Goal: Transaction & Acquisition: Book appointment/travel/reservation

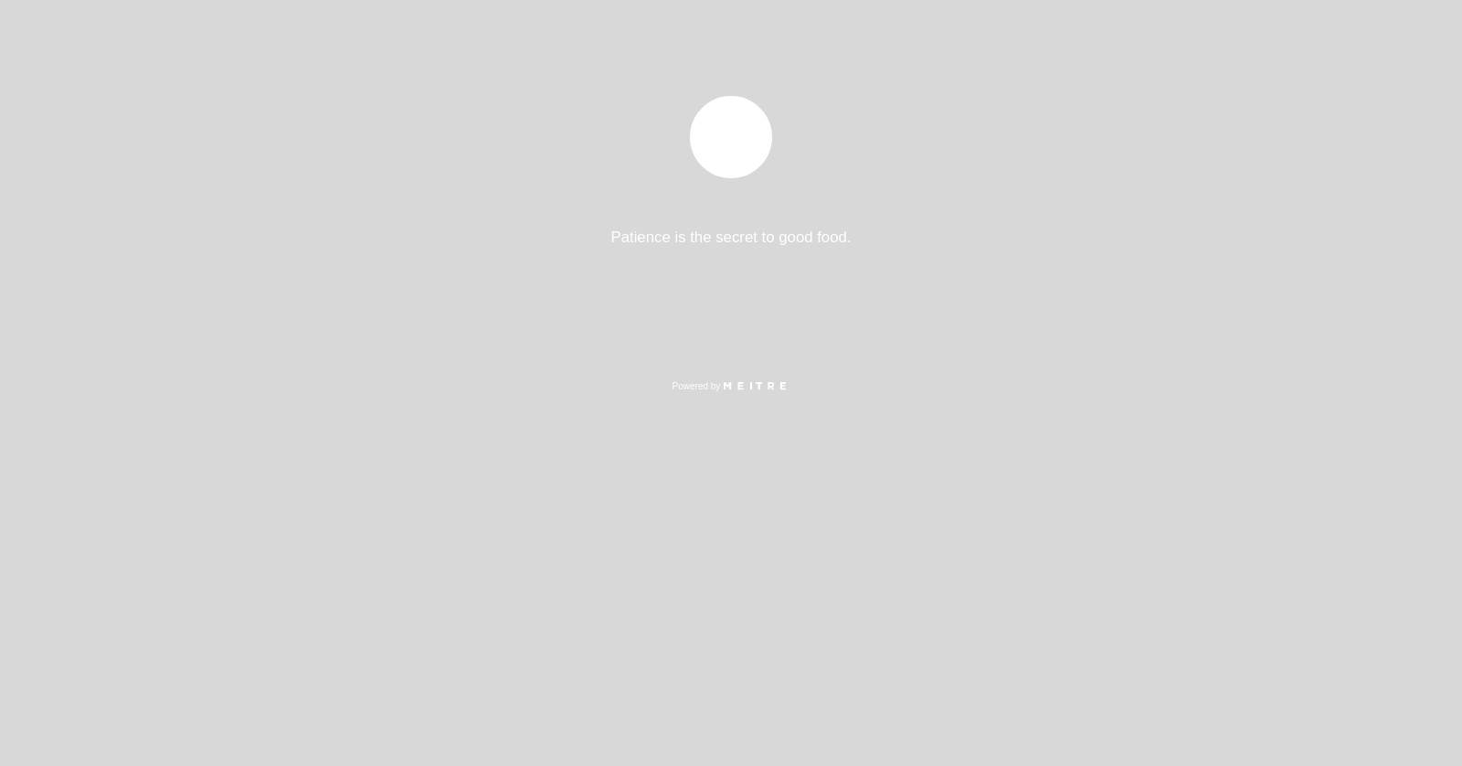
select select "pt"
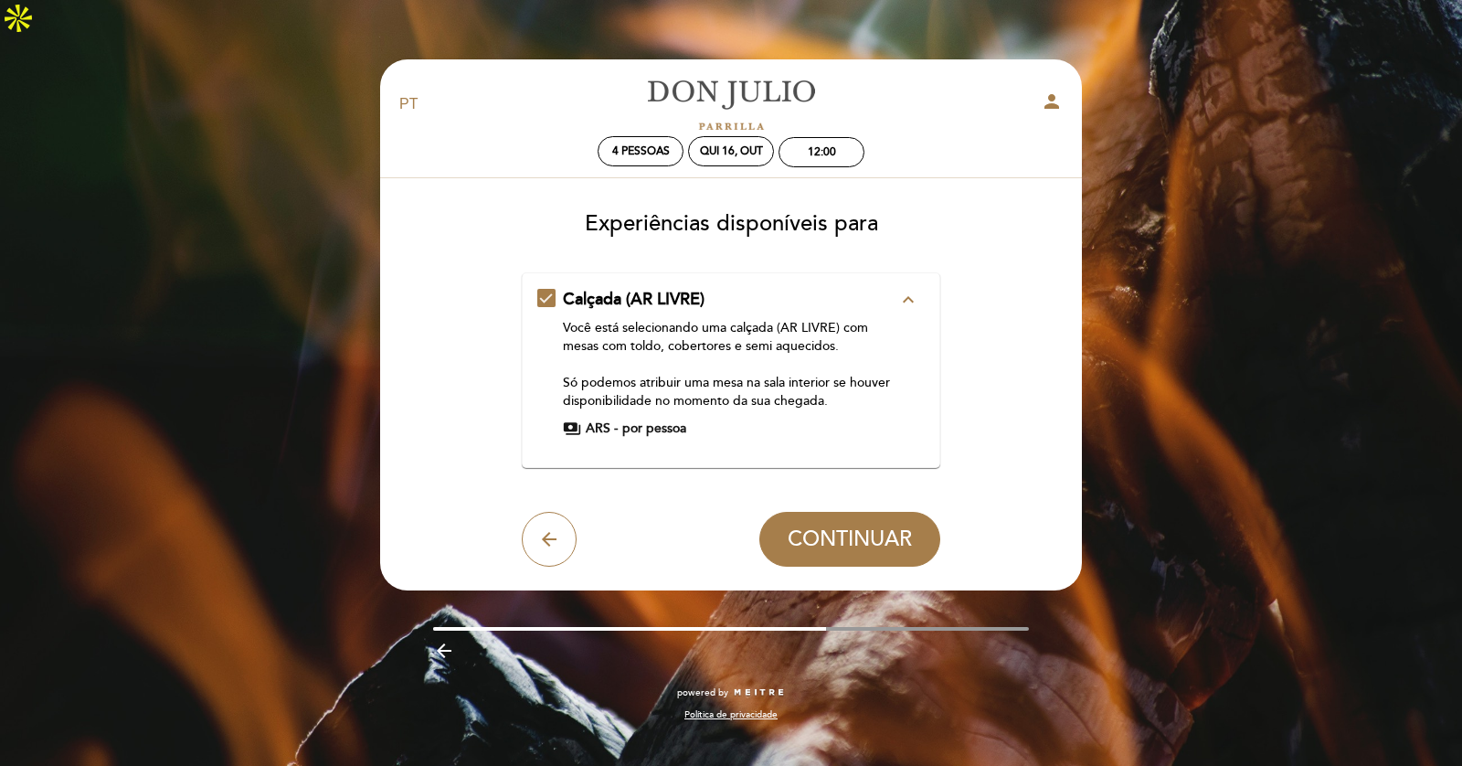
click at [746, 355] on div "Você está selecionando [PERSON_NAME] (AR LIVRE) com mesas com [PERSON_NAME], co…" at bounding box center [730, 364] width 335 height 91
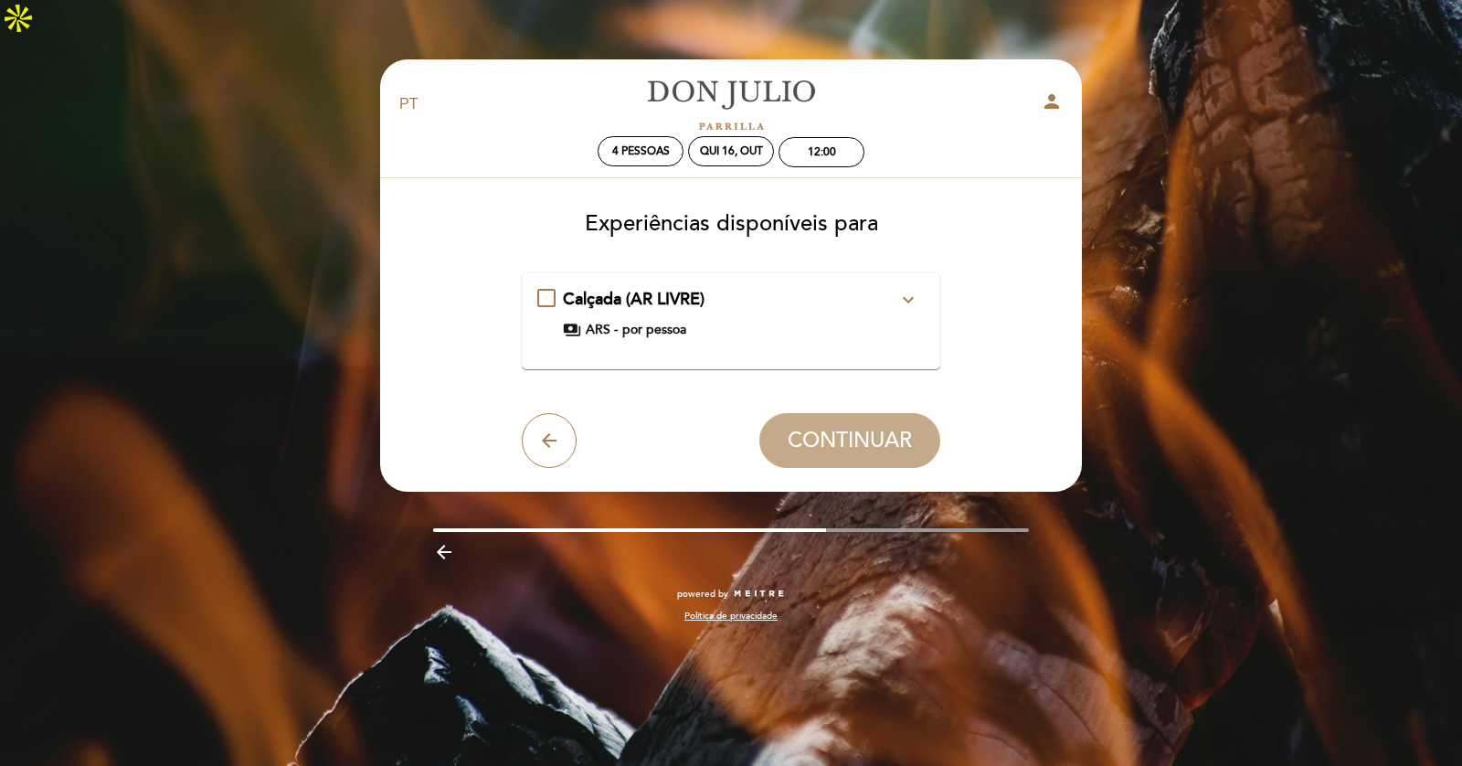
click at [749, 314] on div "Calçada (AR LIVRE) expand_more Você está selecionando uma calçada (AR LIVRE) co…" at bounding box center [731, 321] width 388 height 66
click at [689, 321] on div "payments ARS - por pessoa" at bounding box center [730, 330] width 335 height 18
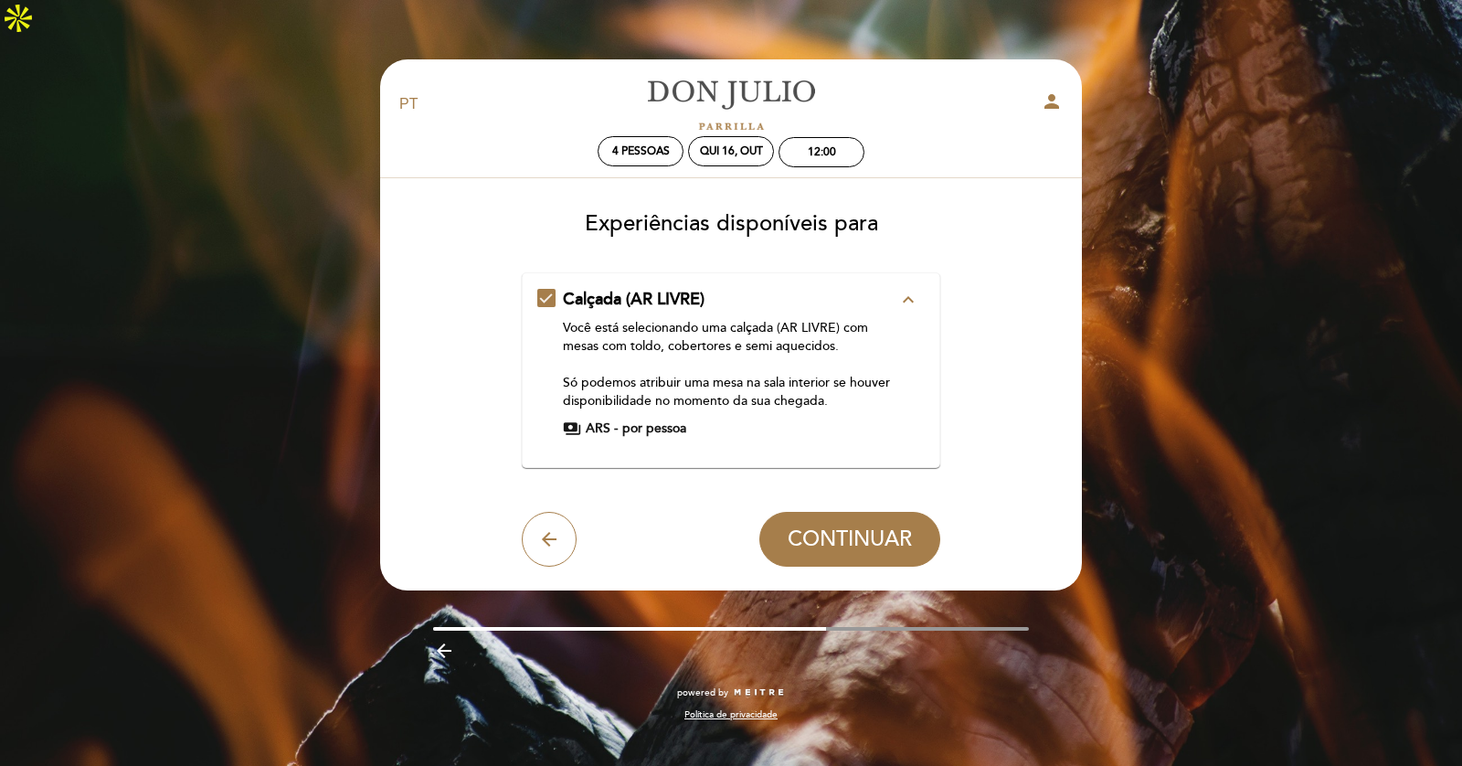
click at [574, 419] on span "payments" at bounding box center [572, 428] width 18 height 18
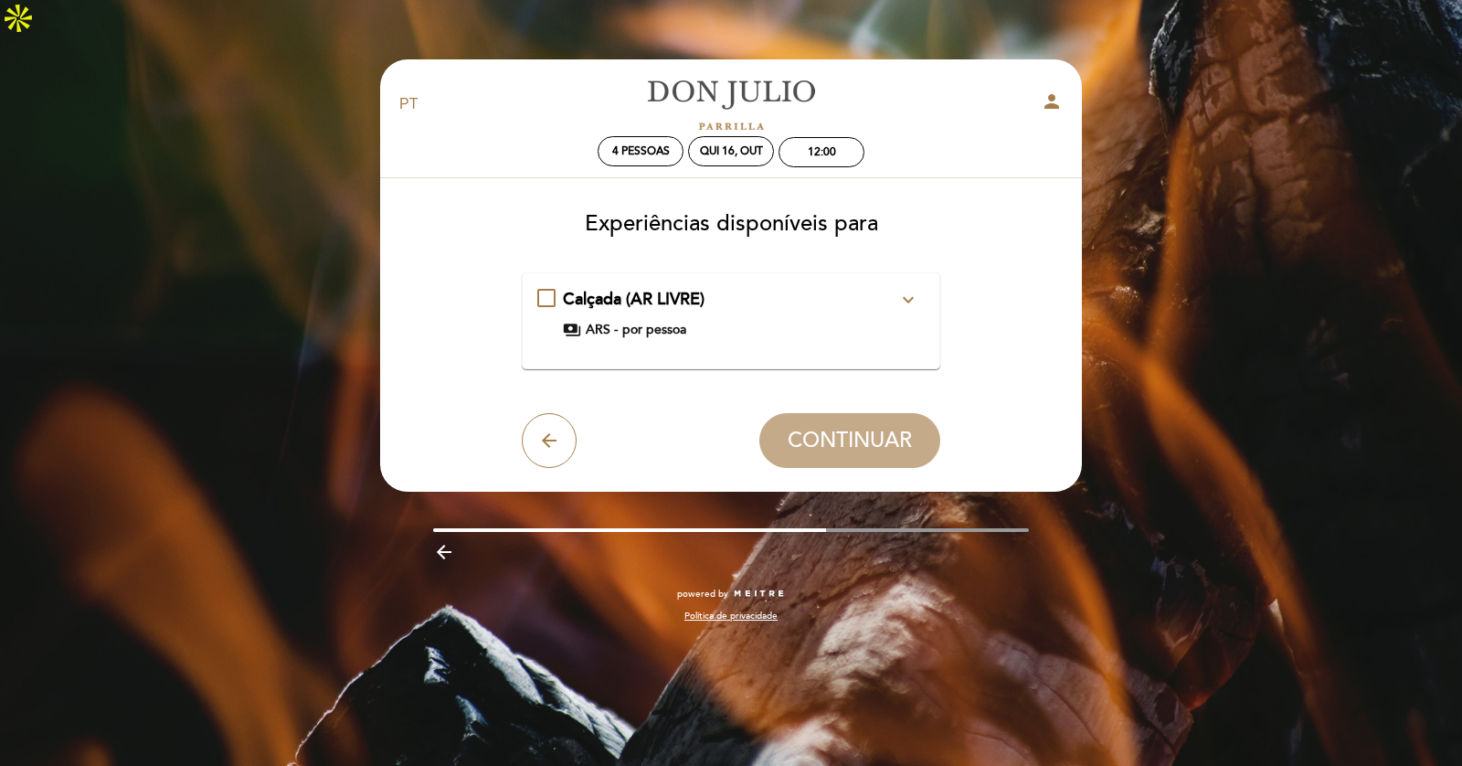
click at [561, 288] on div "Calçada (AR LIVRE) expand_more Você está selecionando uma calçada (AR LIVRE) co…" at bounding box center [731, 313] width 388 height 51
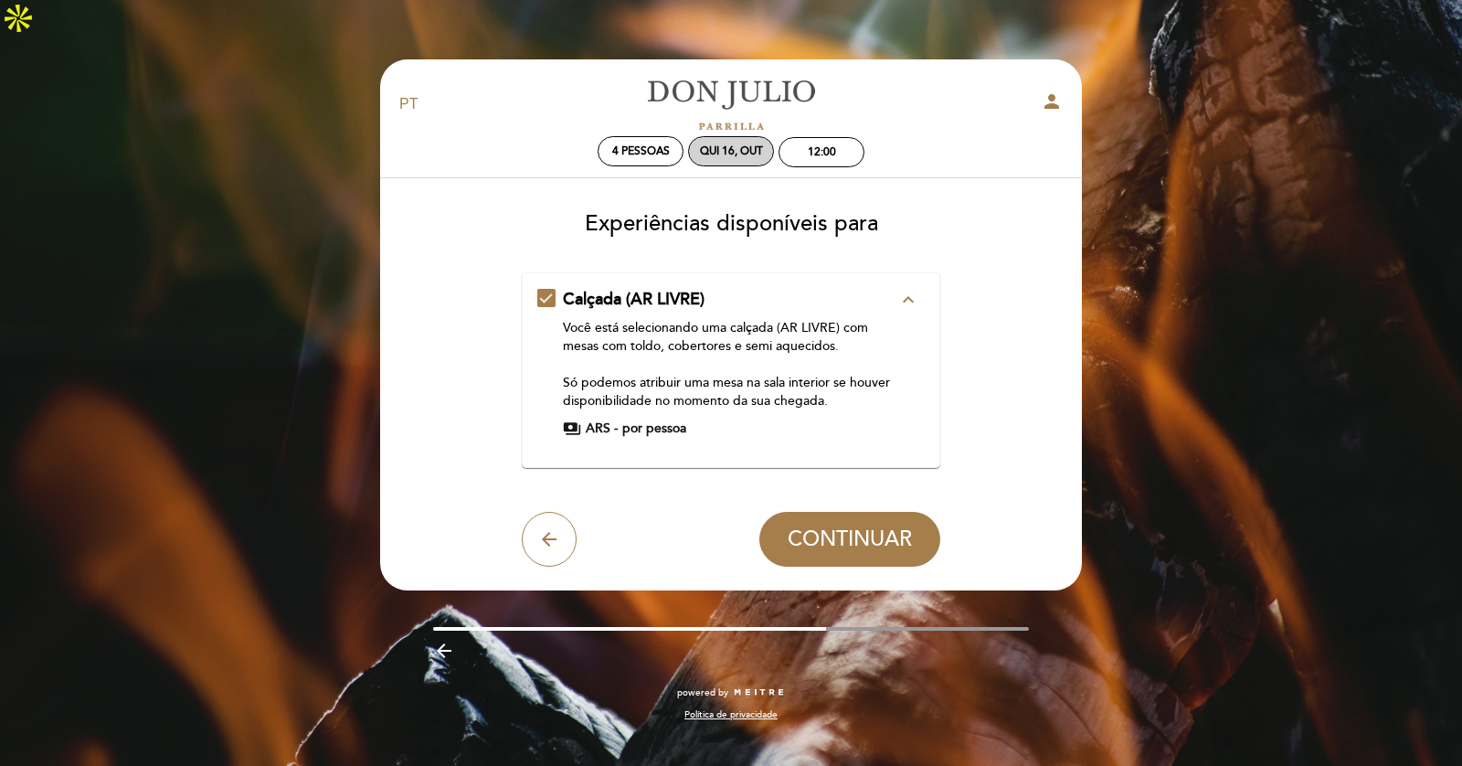
click at [754, 136] on div "Qui 16, out" at bounding box center [731, 151] width 86 height 30
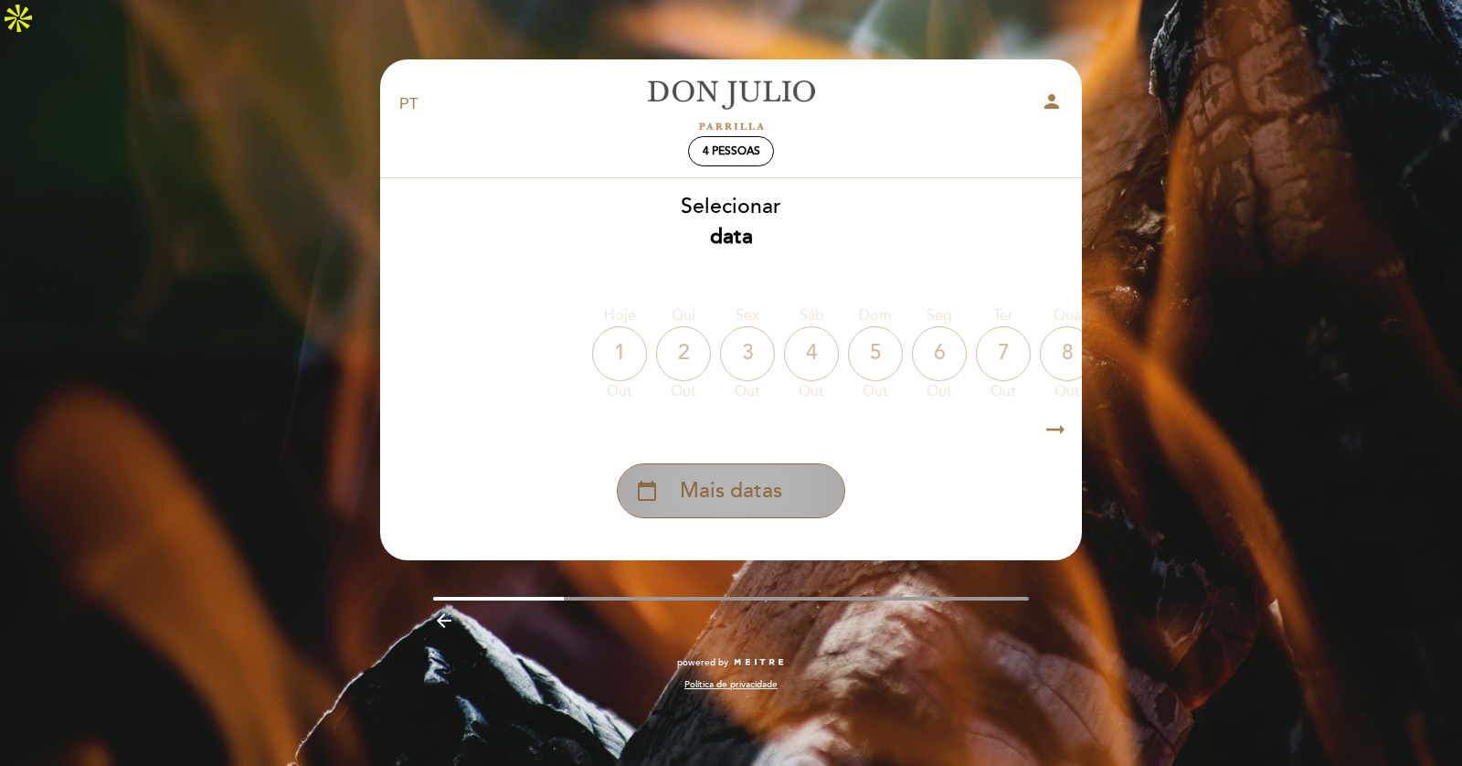
click at [730, 476] on span "Mais datas" at bounding box center [731, 491] width 102 height 30
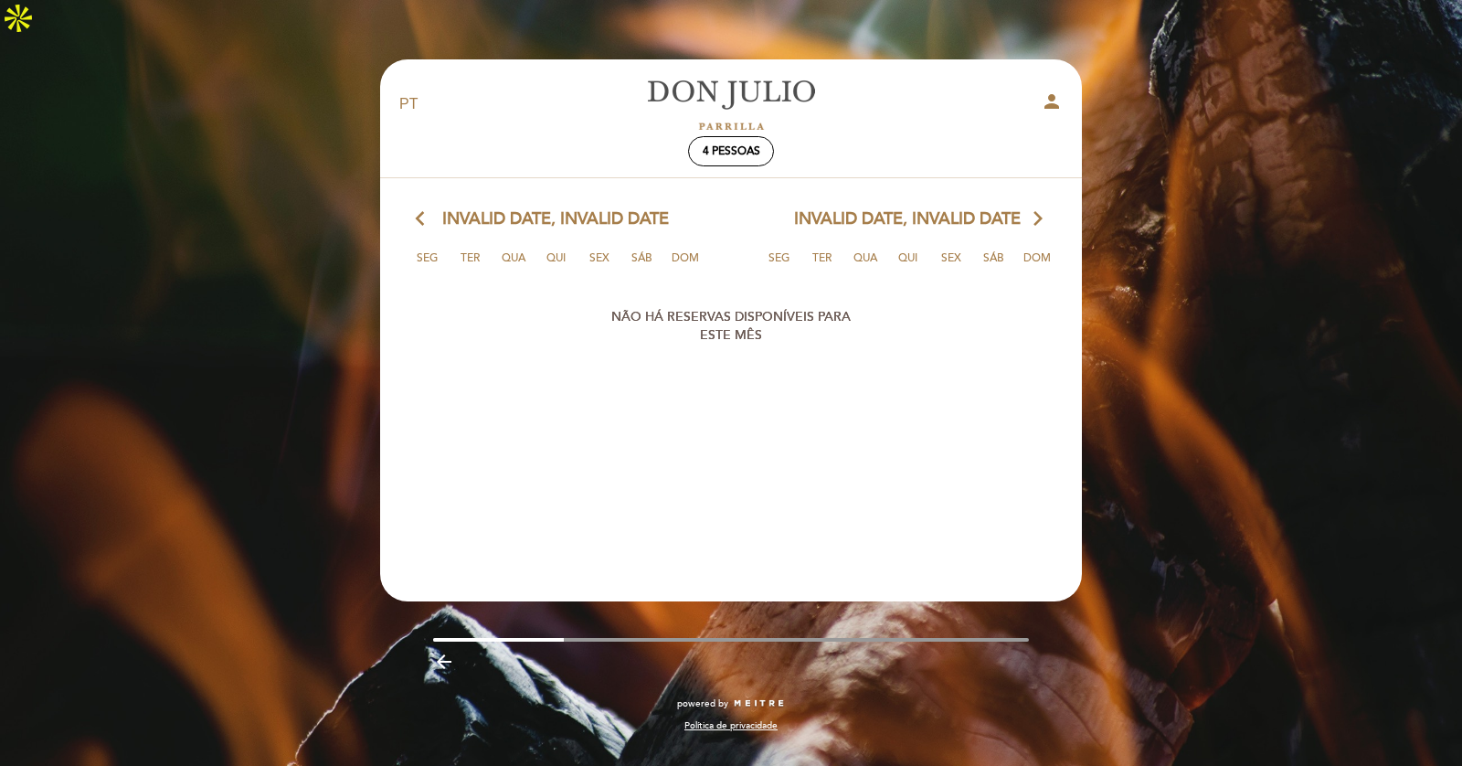
click at [444, 207] on span "Invalid date, Invalid date" at bounding box center [555, 219] width 227 height 24
click at [447, 207] on span "Invalid date, Invalid date" at bounding box center [555, 219] width 227 height 24
click at [425, 207] on icon "arrow_back_ios" at bounding box center [424, 219] width 16 height 24
click at [1037, 207] on icon "arrow_forward_ios" at bounding box center [1038, 219] width 16 height 24
click at [1043, 207] on icon "arrow_forward_ios" at bounding box center [1038, 219] width 16 height 24
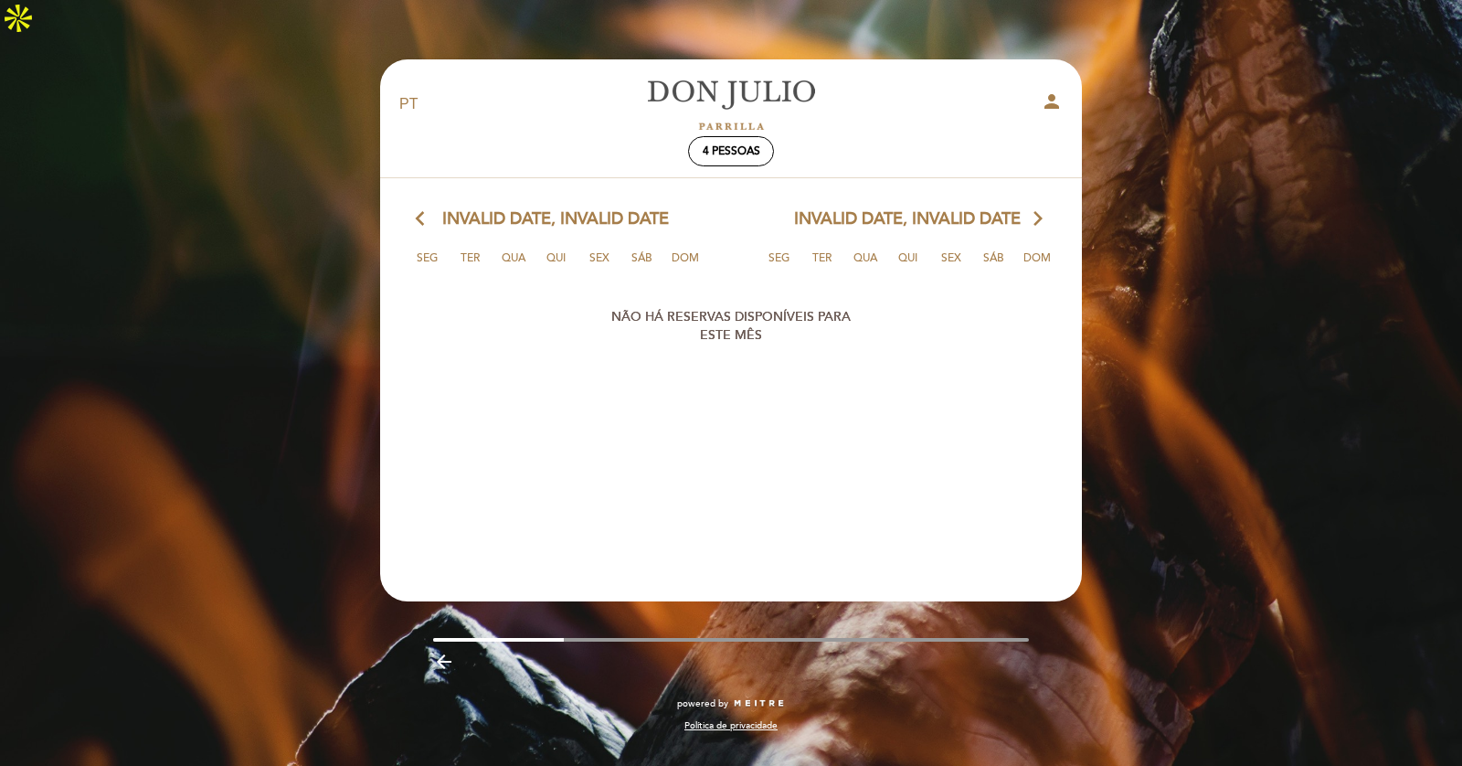
click at [1053, 90] on icon "person" at bounding box center [1052, 101] width 22 height 22
select select "pt"
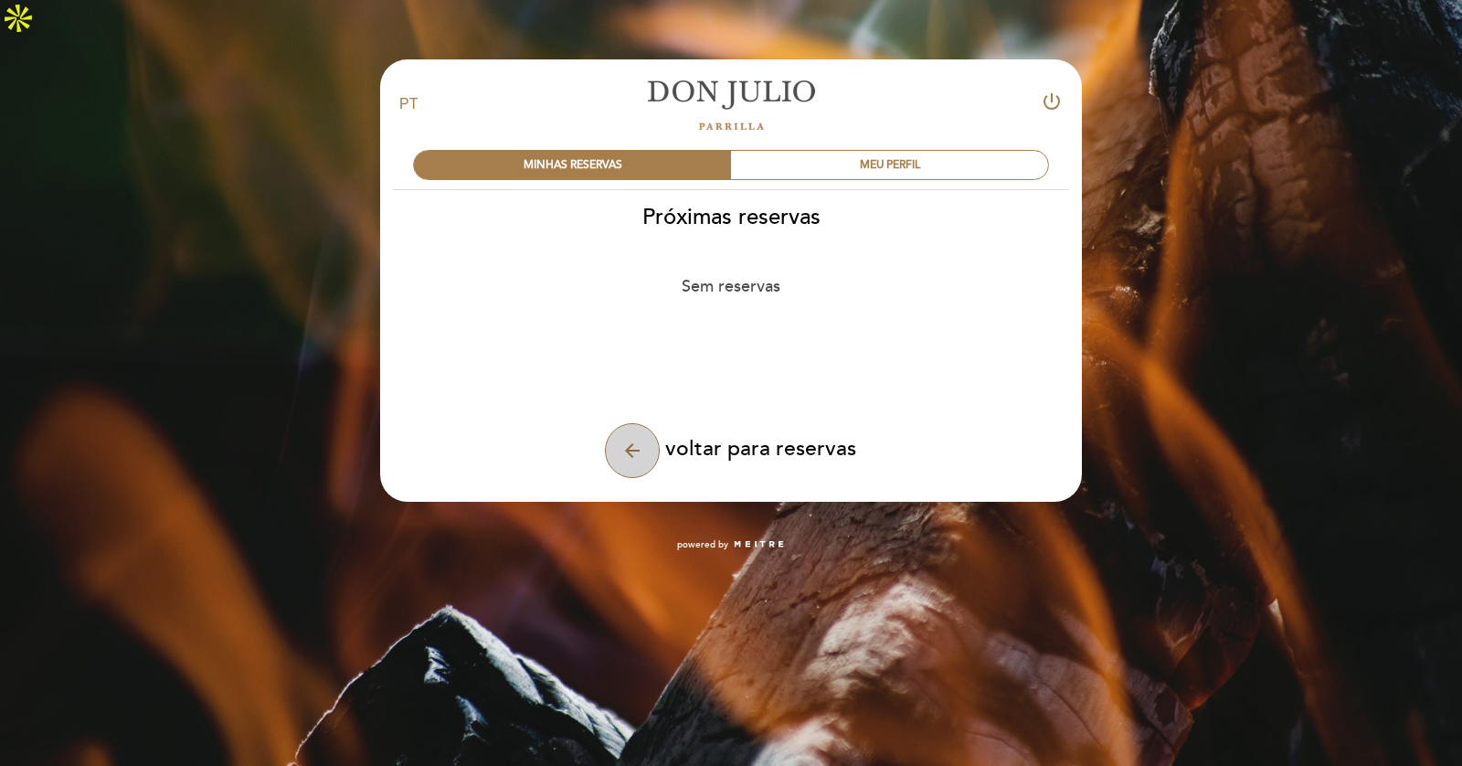
click at [647, 423] on button "arrow_back" at bounding box center [632, 450] width 55 height 55
select select "pt"
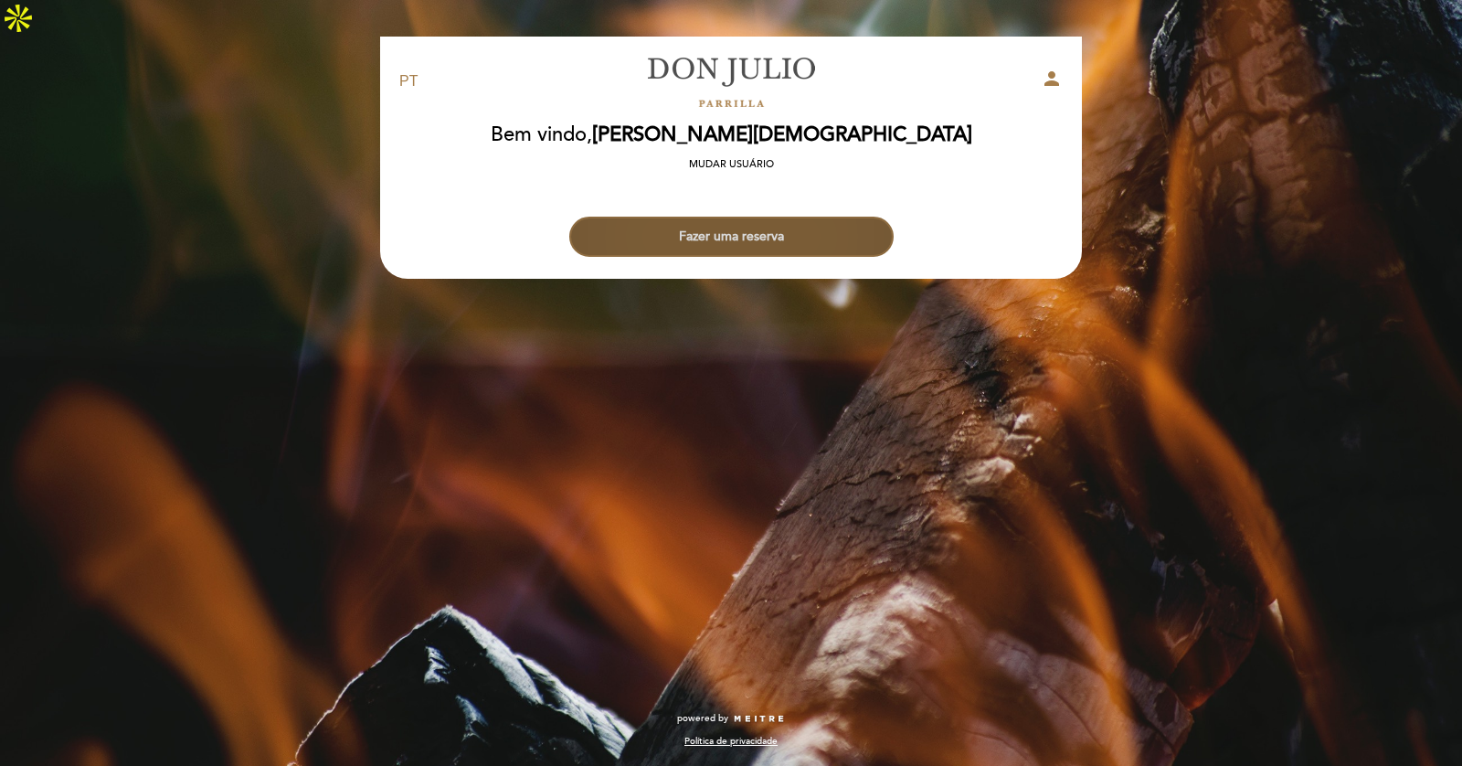
click at [767, 217] on button "Fazer uma reserva" at bounding box center [731, 237] width 324 height 40
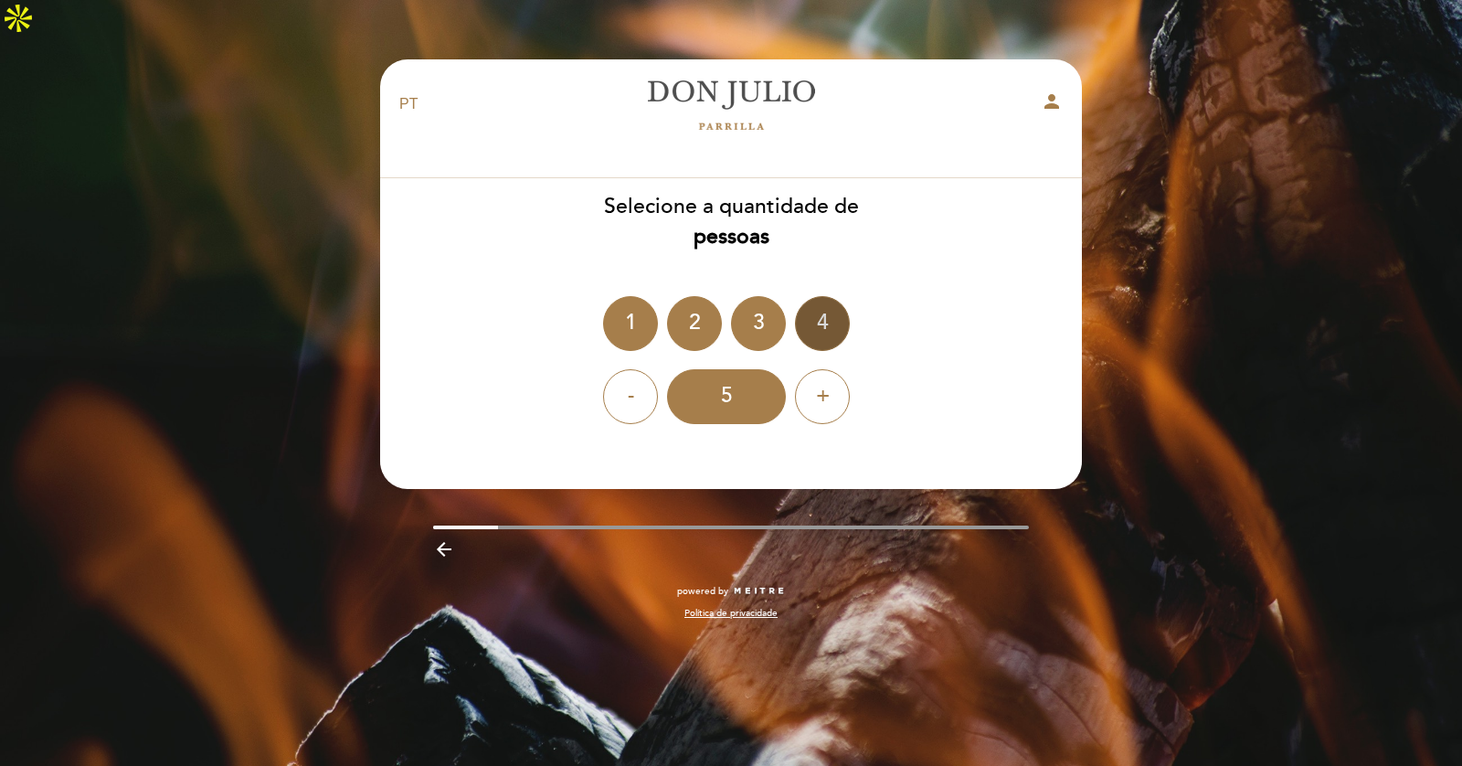
click at [831, 296] on div "4" at bounding box center [822, 323] width 55 height 55
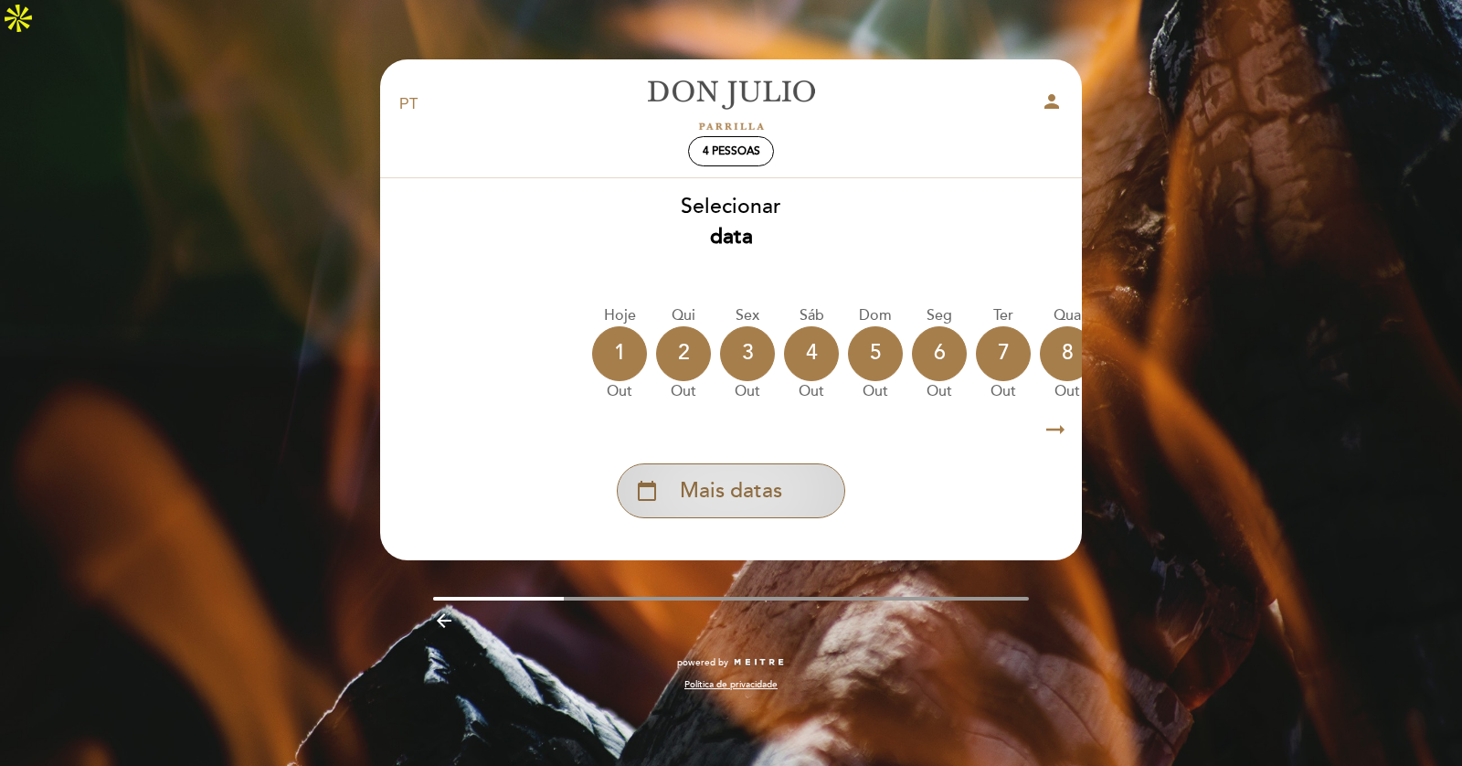
click at [757, 476] on span "Mais datas" at bounding box center [731, 491] width 102 height 30
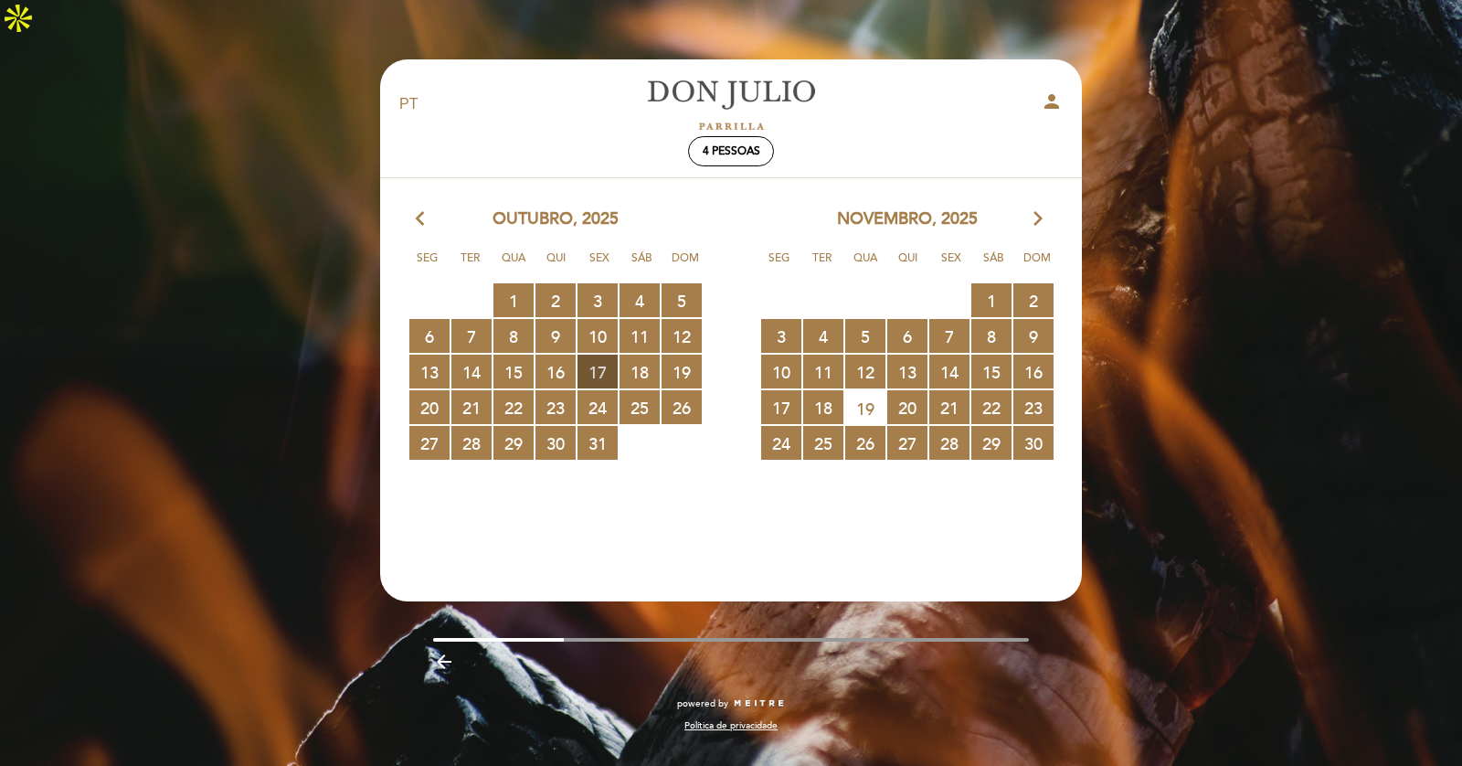
click at [599, 355] on span "17 RESERVAS DISPONÍVEIS" at bounding box center [597, 372] width 40 height 34
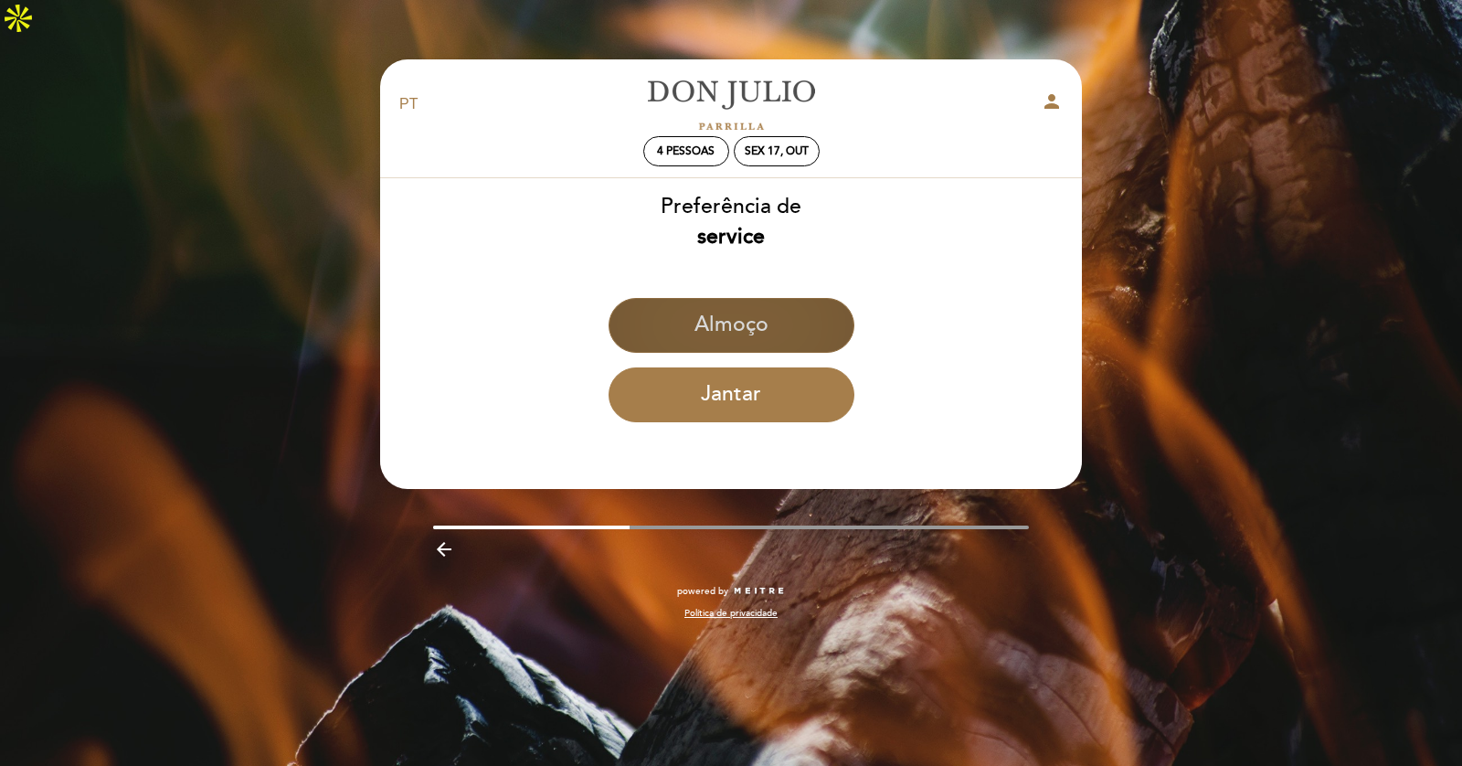
click at [789, 301] on button "Almoço" at bounding box center [732, 325] width 246 height 55
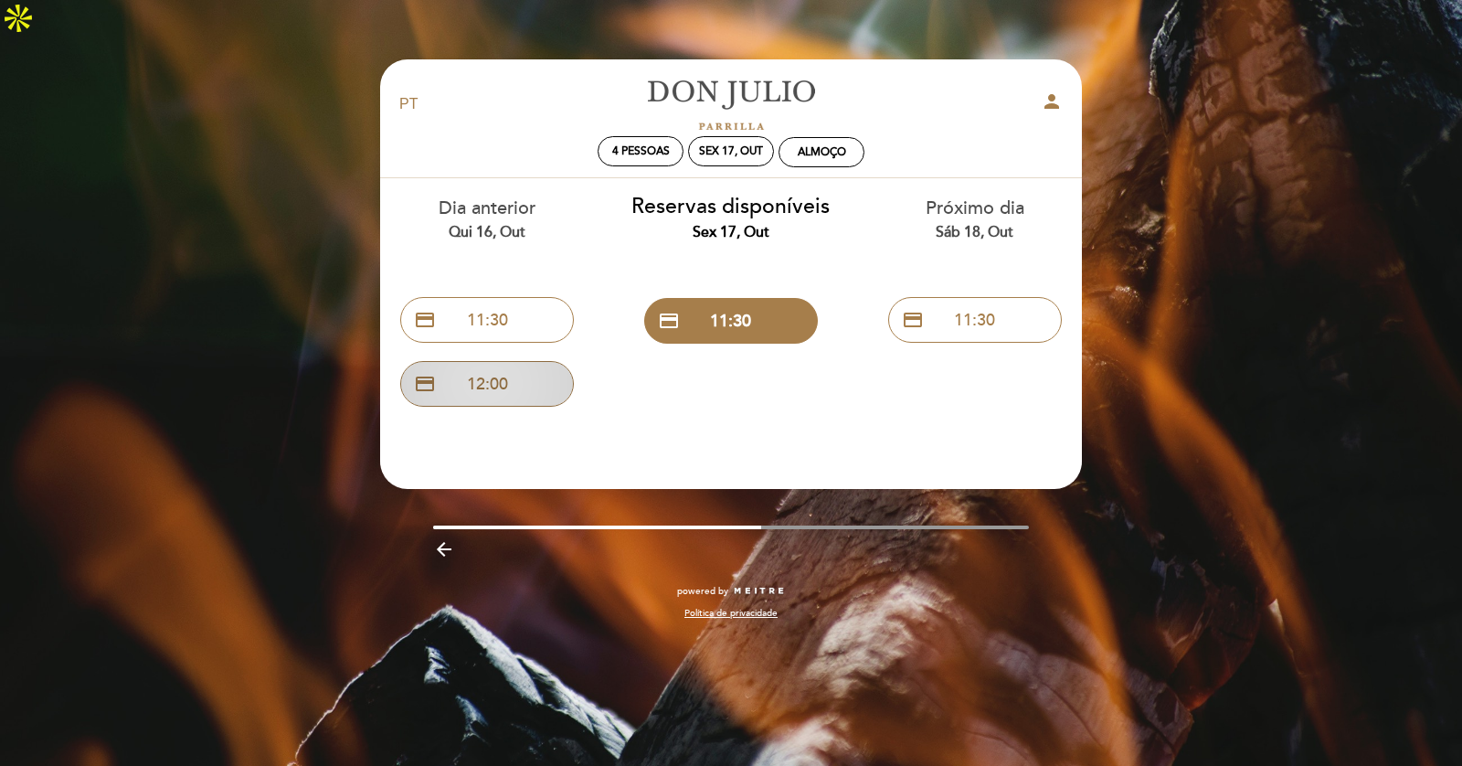
click at [494, 361] on button "credit_card 12:00" at bounding box center [487, 384] width 174 height 46
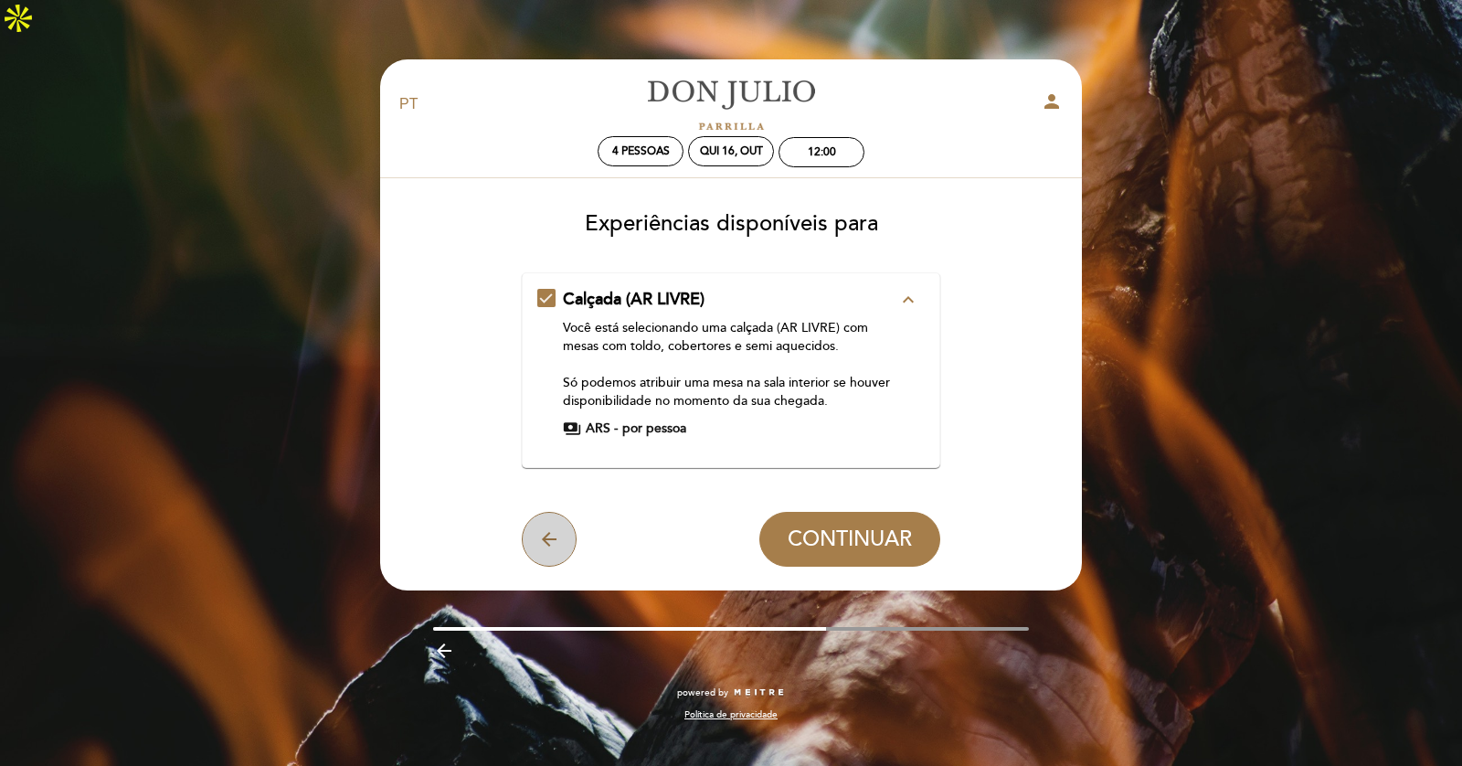
click at [549, 528] on icon "arrow_back" at bounding box center [549, 539] width 22 height 22
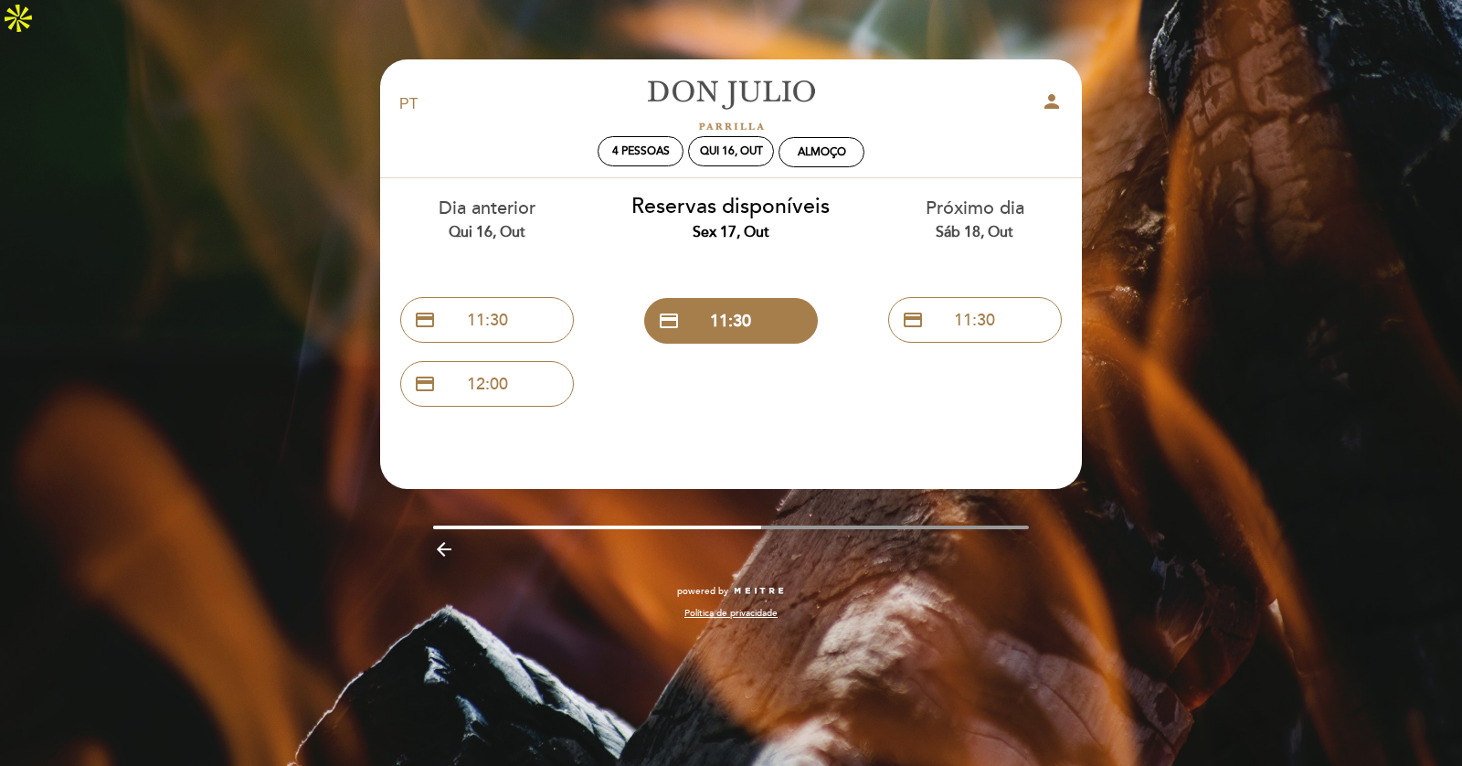
click at [979, 222] on div "Sáb 18, out" at bounding box center [974, 232] width 217 height 21
click at [982, 196] on div "Próximo dia Sáb 18, out" at bounding box center [974, 219] width 217 height 47
click at [950, 196] on div "Próximo dia Sáb 18, out" at bounding box center [974, 219] width 217 height 47
click at [713, 222] on div "Sex 17, out" at bounding box center [731, 232] width 217 height 21
click at [682, 222] on div "Sex 17, out" at bounding box center [731, 232] width 217 height 21
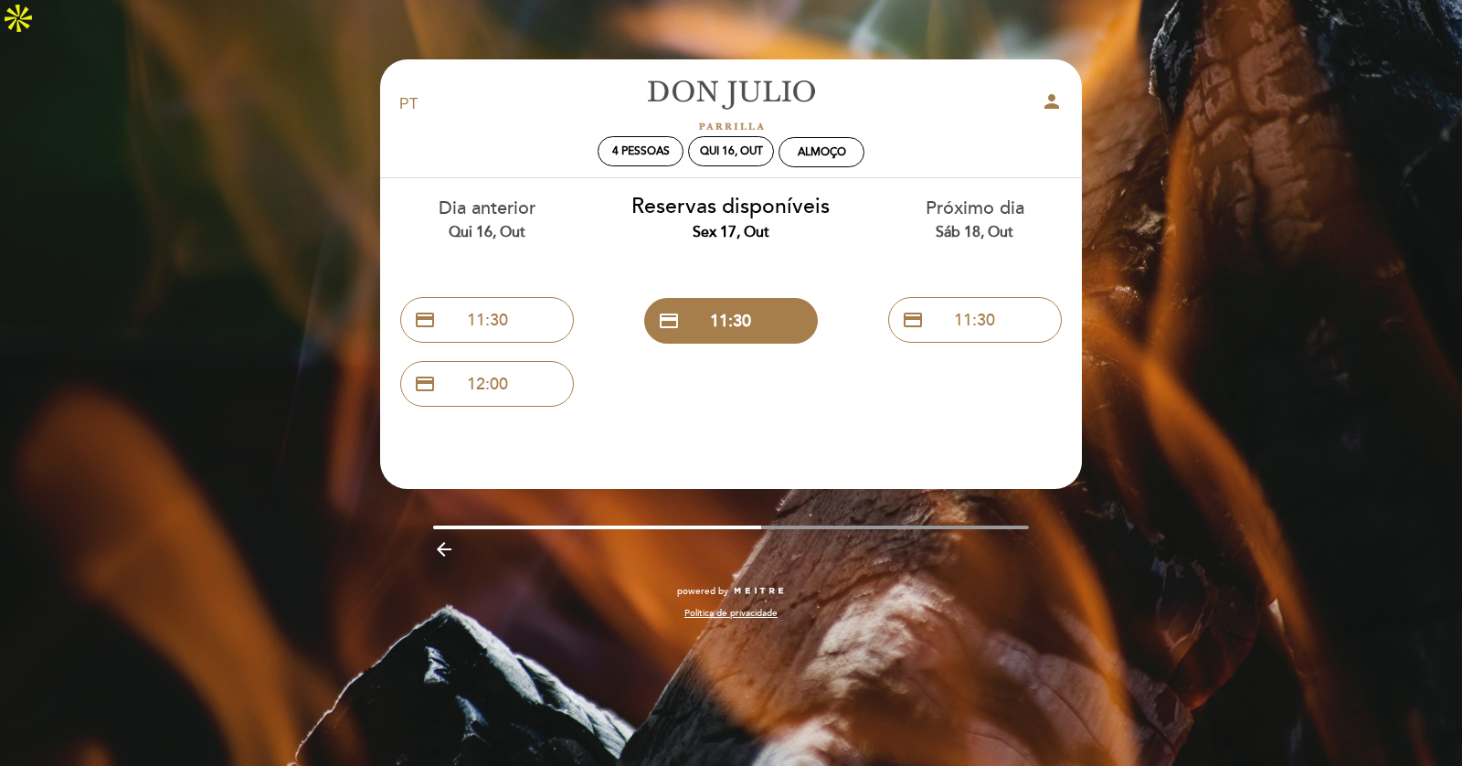
click at [993, 222] on div "Sáb 18, out" at bounding box center [974, 232] width 217 height 21
click at [989, 222] on div "Sáb 18, out" at bounding box center [974, 232] width 217 height 21
click at [1056, 90] on icon "person" at bounding box center [1052, 101] width 22 height 22
select select "pt"
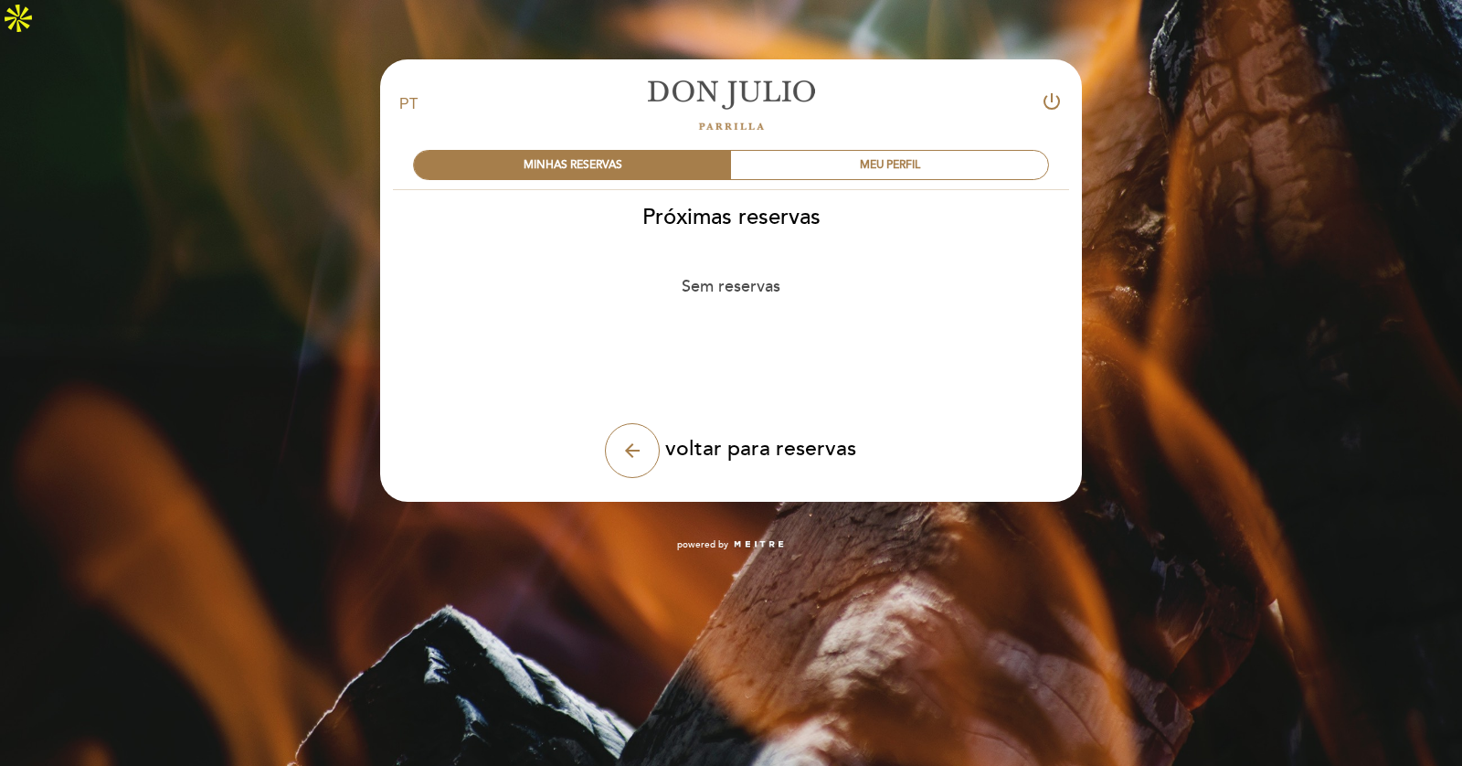
click at [669, 436] on span "voltar para reservas" at bounding box center [760, 449] width 191 height 26
click at [640, 439] on icon "arrow_back" at bounding box center [632, 450] width 22 height 22
select select "pt"
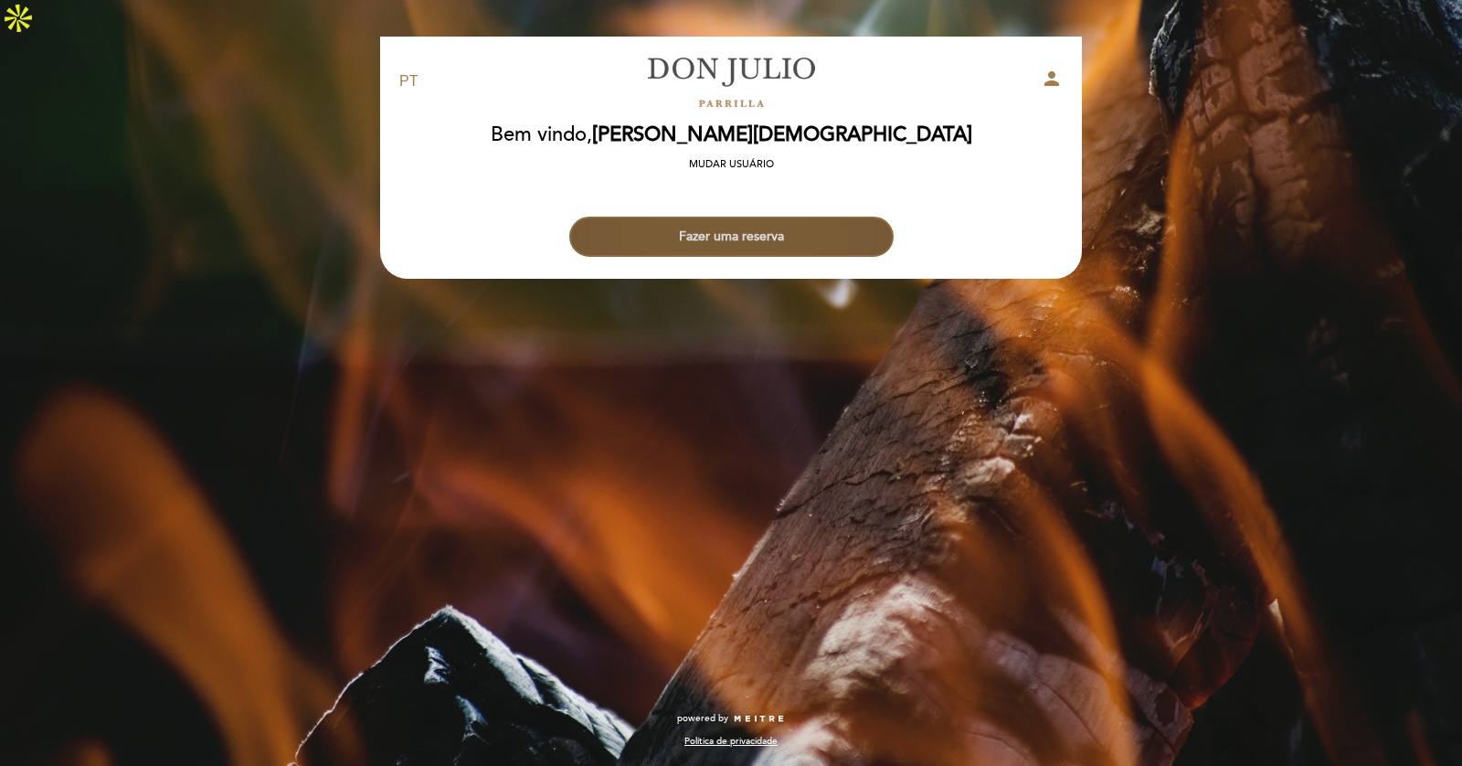
click at [731, 217] on button "Fazer uma reserva" at bounding box center [731, 237] width 324 height 40
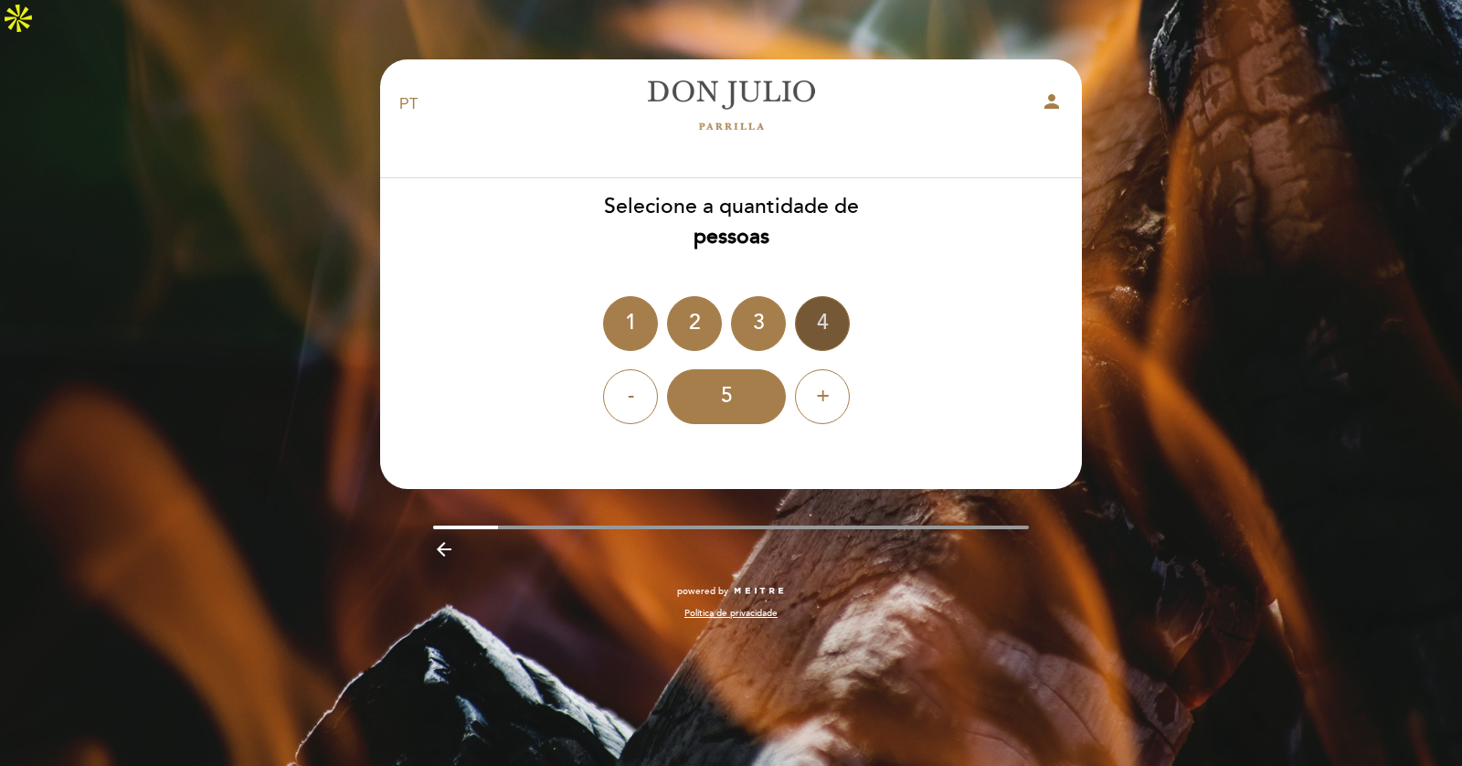
click at [817, 296] on div "4" at bounding box center [822, 323] width 55 height 55
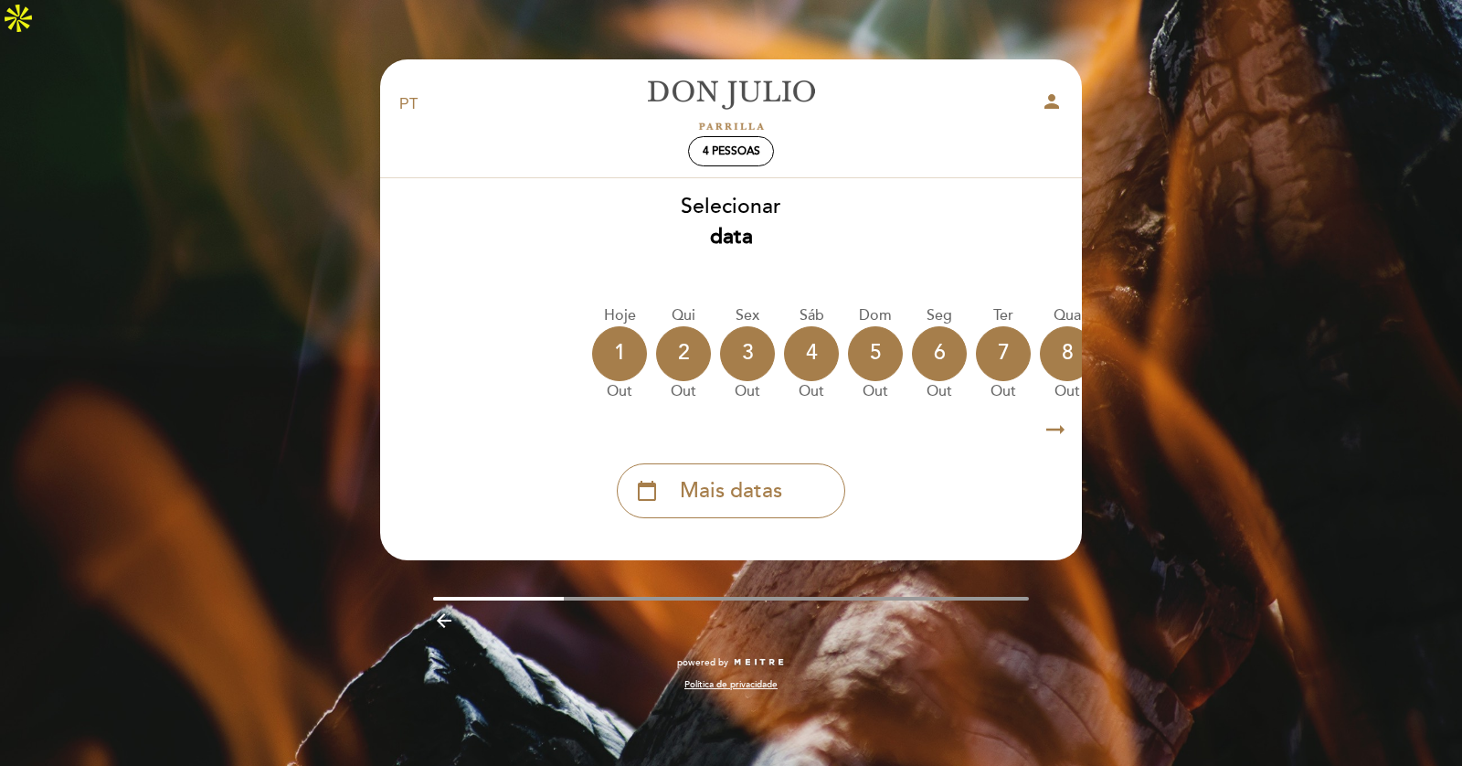
click at [1059, 410] on icon "arrow_right_alt" at bounding box center [1055, 429] width 27 height 39
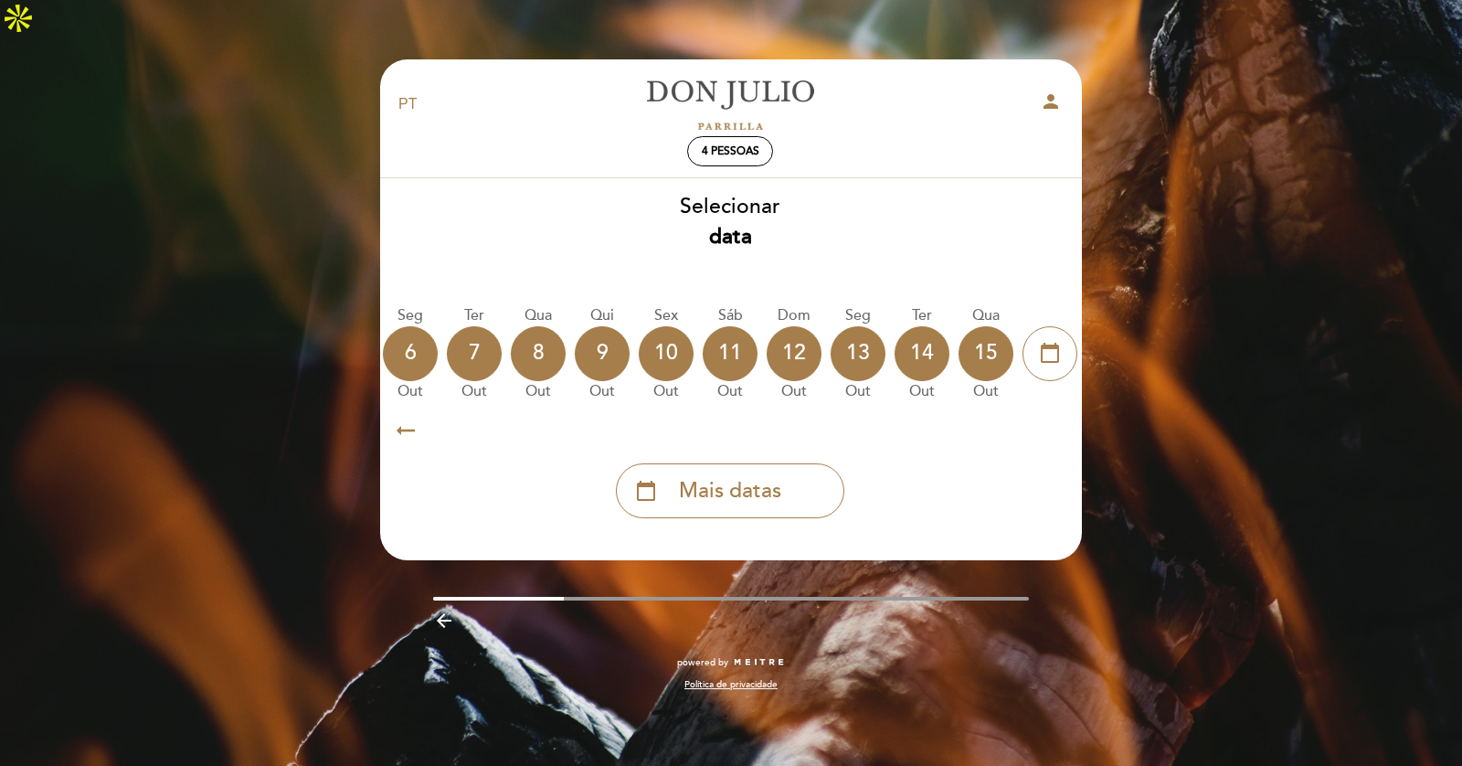
scroll to position [0, 532]
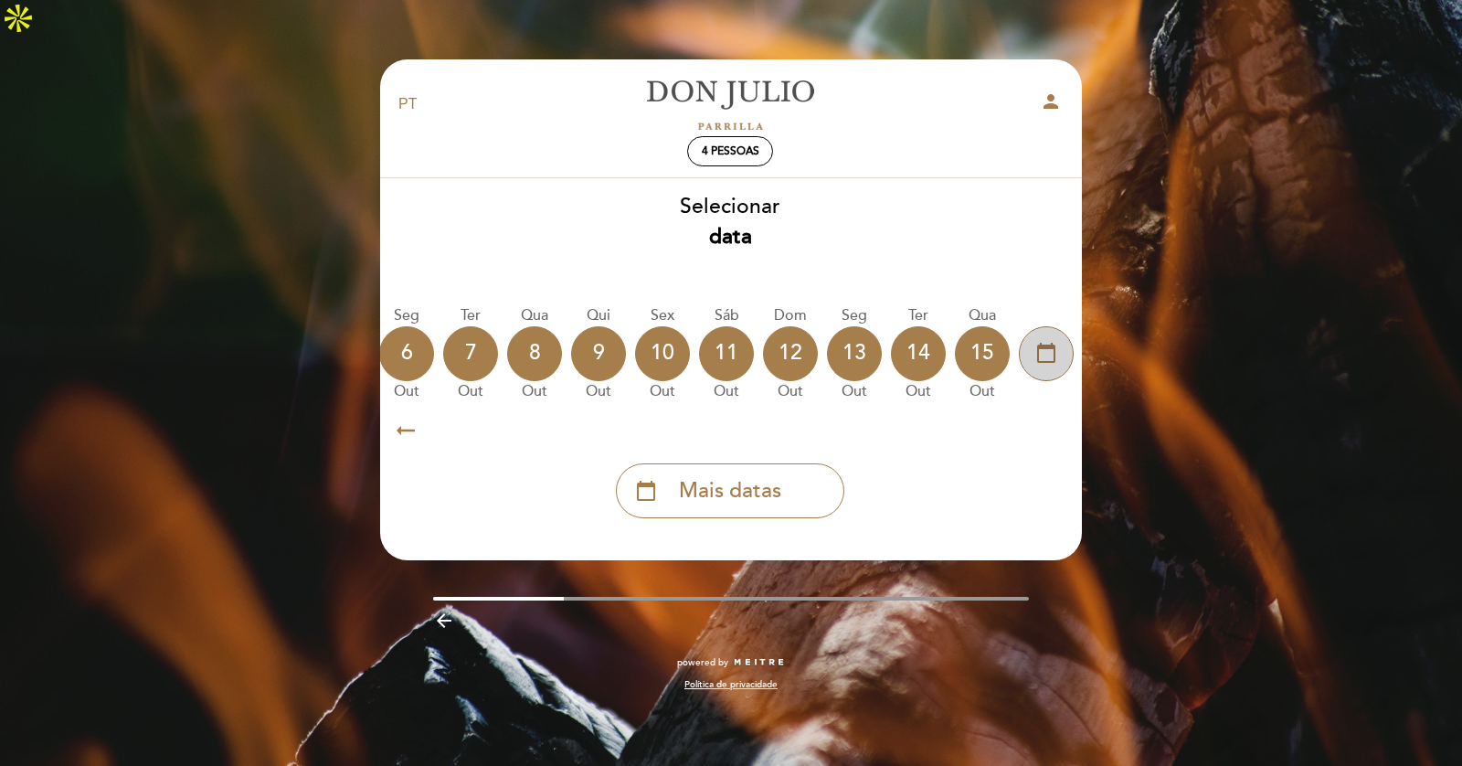
click at [1045, 337] on icon "calendar_today" at bounding box center [1046, 352] width 22 height 31
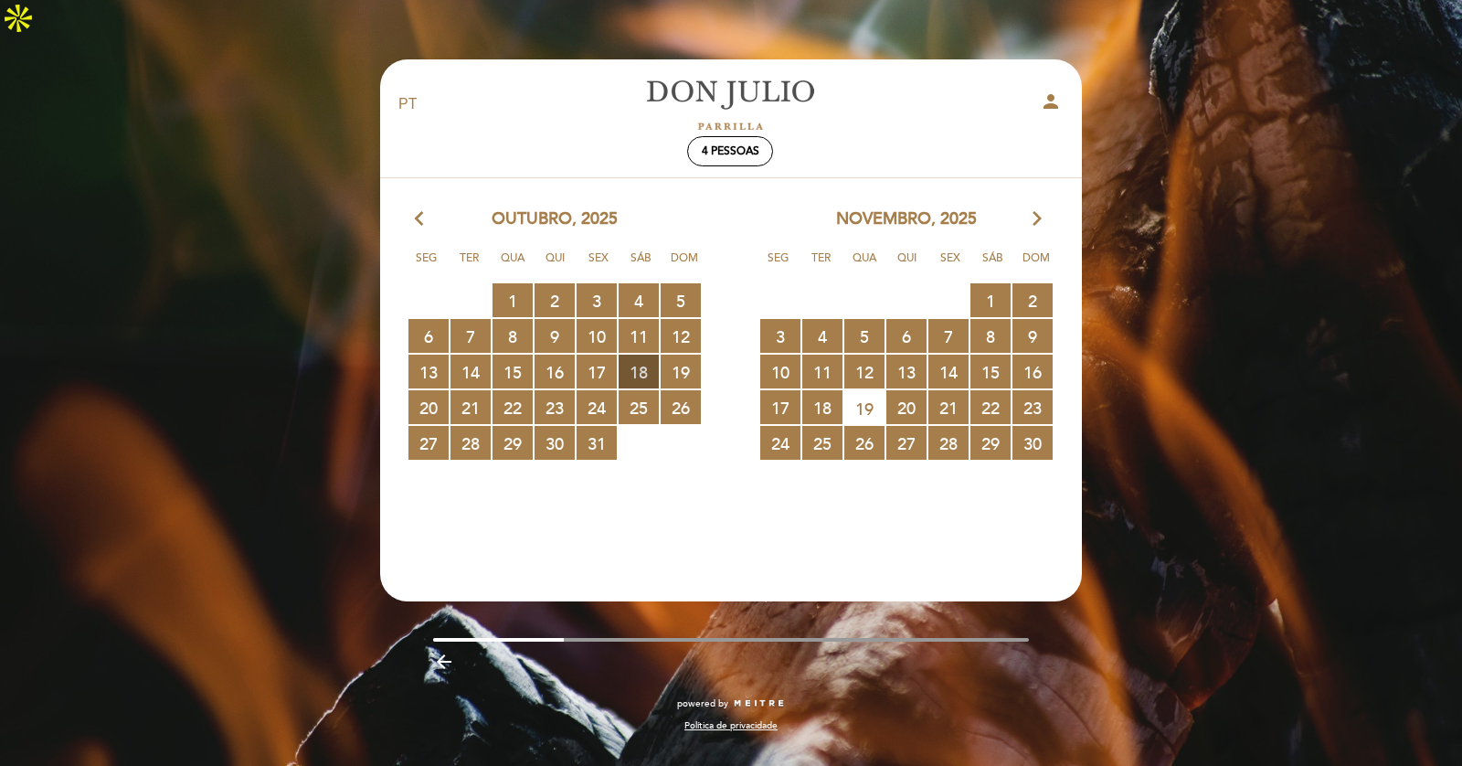
click at [644, 355] on span "18 RESERVAS DISPONÍVEIS" at bounding box center [639, 372] width 40 height 34
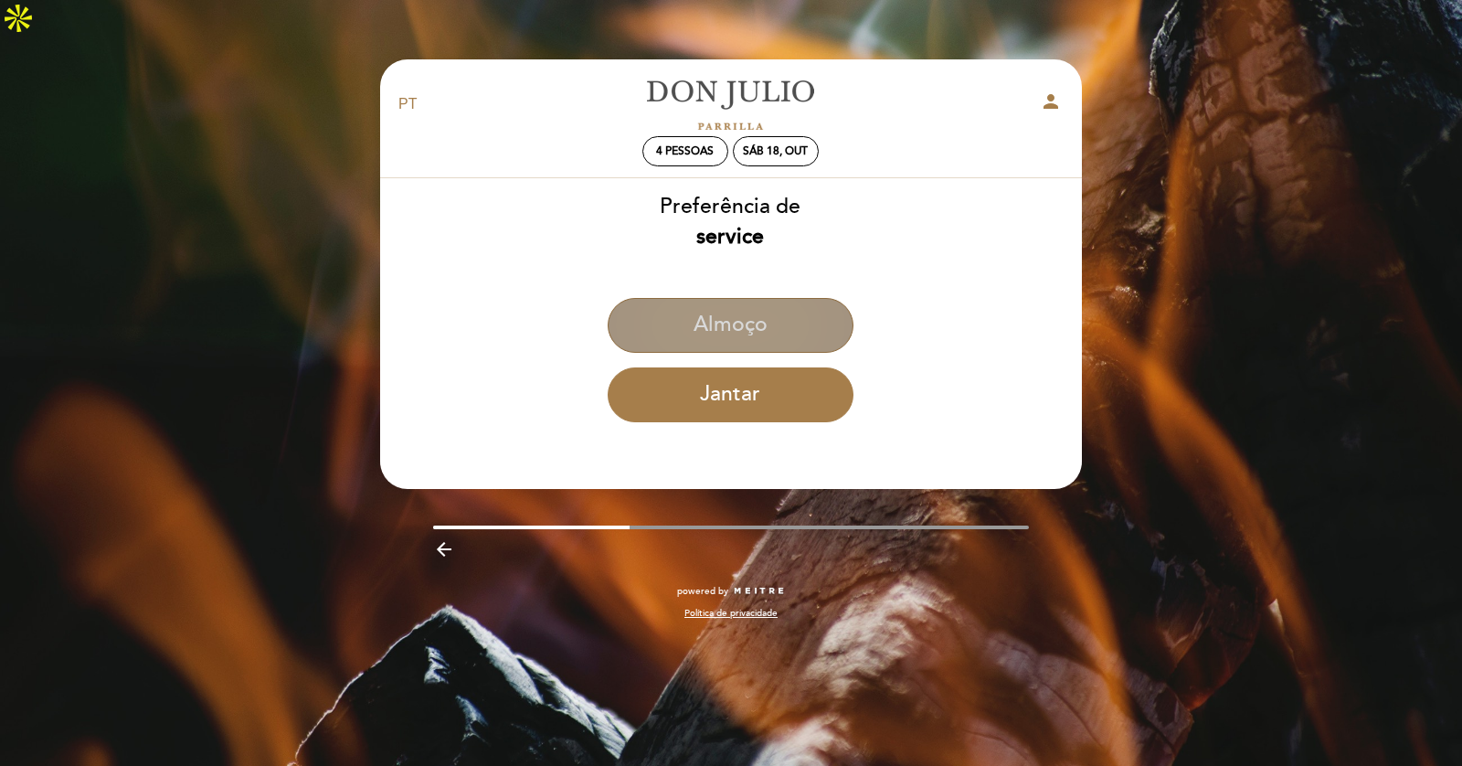
click at [724, 298] on button "Almoço" at bounding box center [731, 325] width 246 height 55
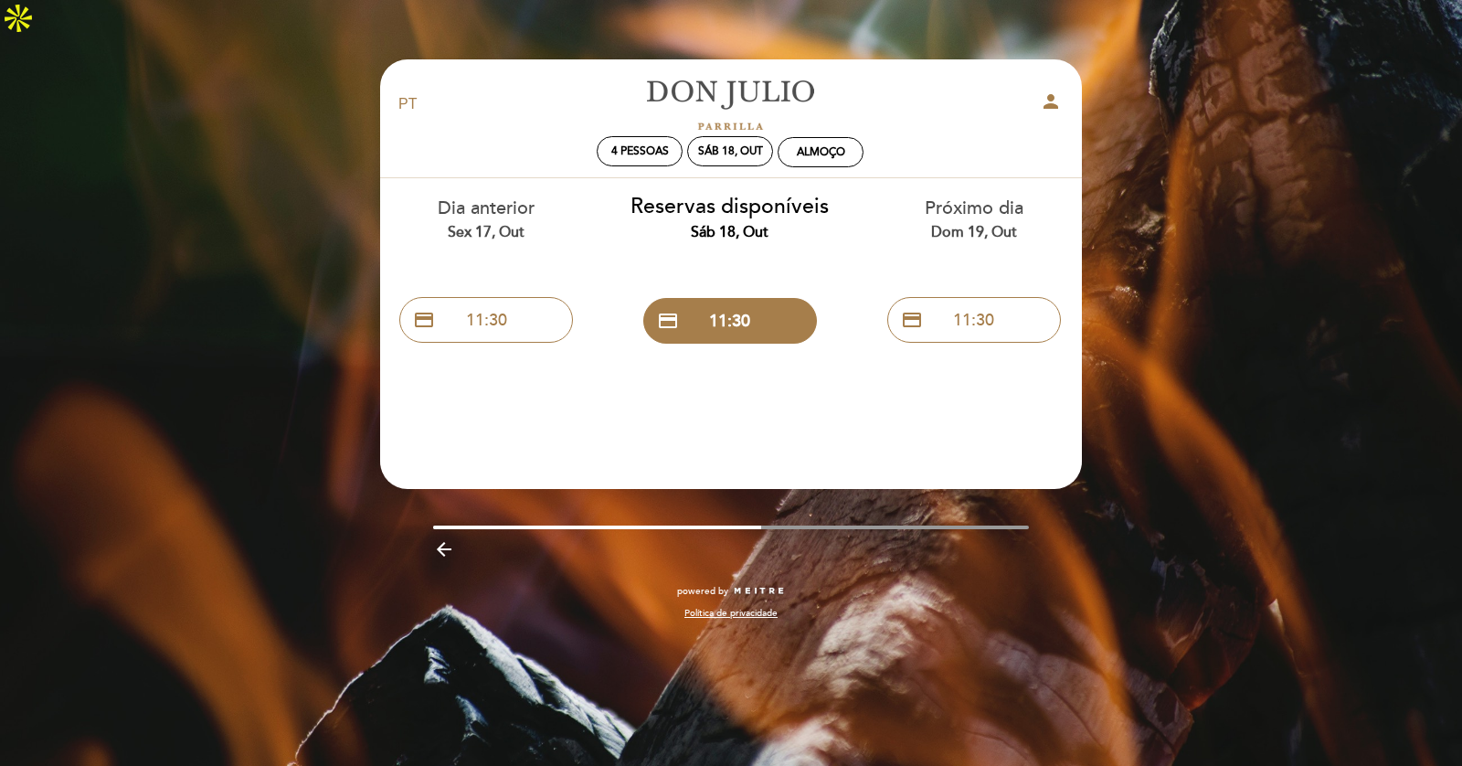
click at [1050, 90] on icon "person" at bounding box center [1051, 101] width 22 height 22
select select "pt"
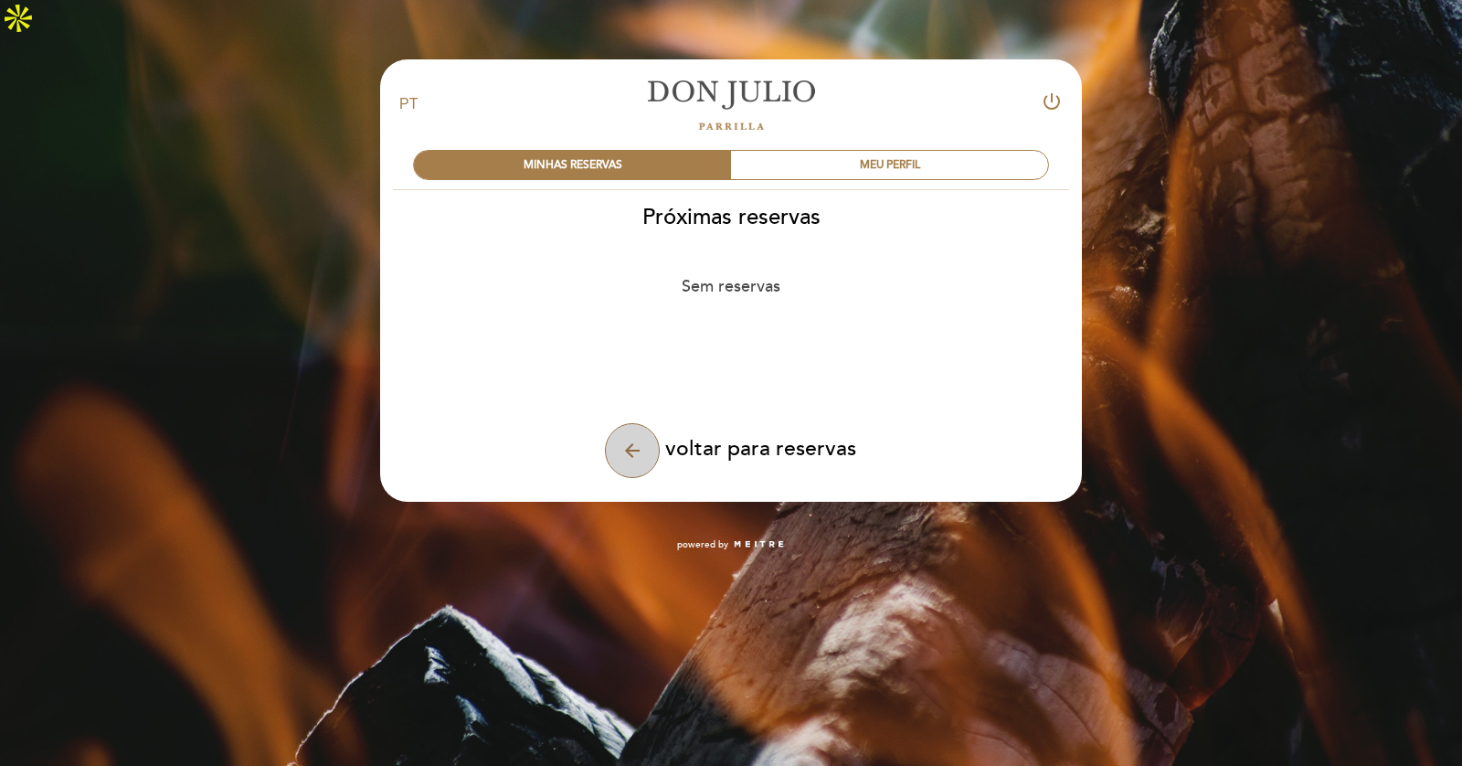
click at [641, 439] on icon "arrow_back" at bounding box center [632, 450] width 22 height 22
select select "pt"
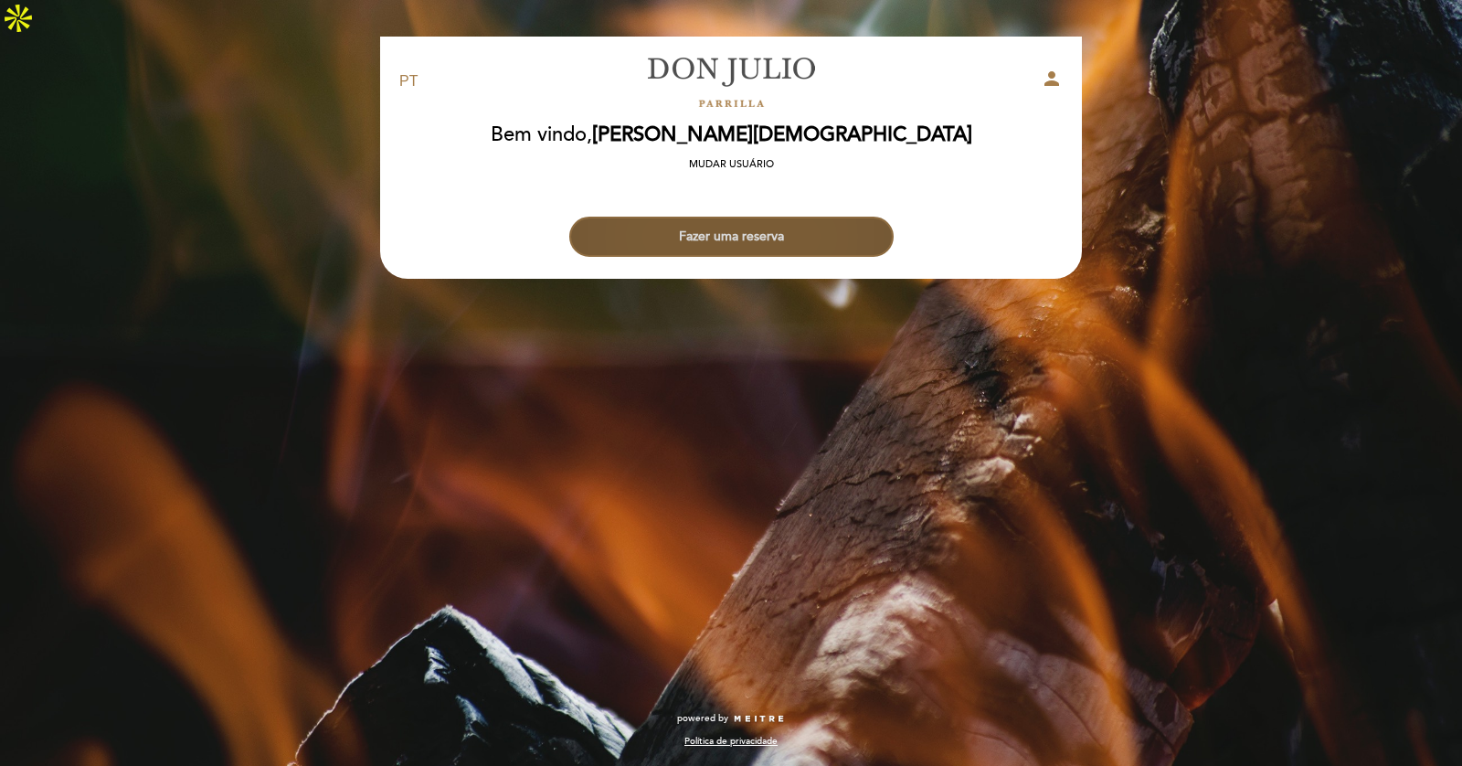
click at [755, 217] on button "Fazer uma reserva" at bounding box center [731, 237] width 324 height 40
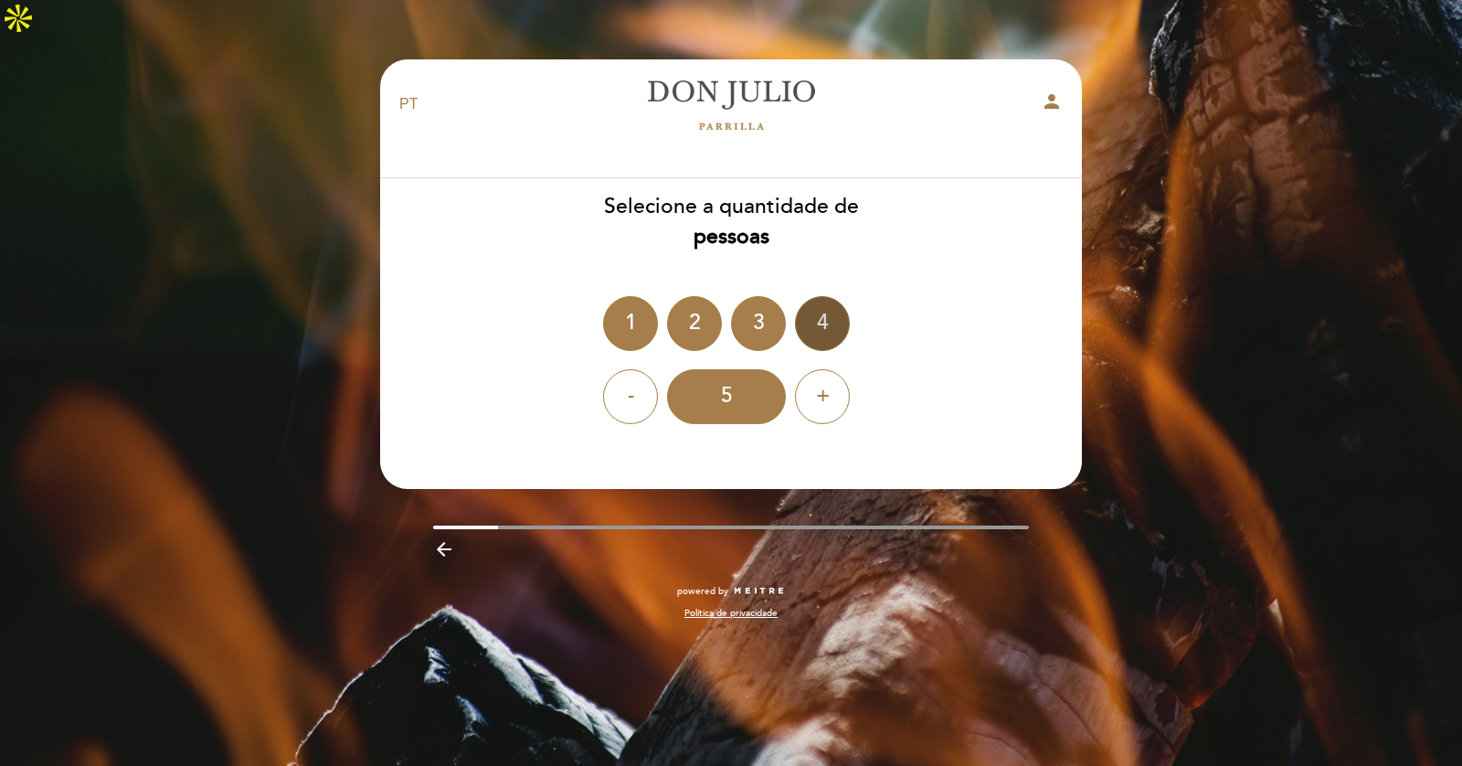
click at [822, 296] on div "4" at bounding box center [822, 323] width 55 height 55
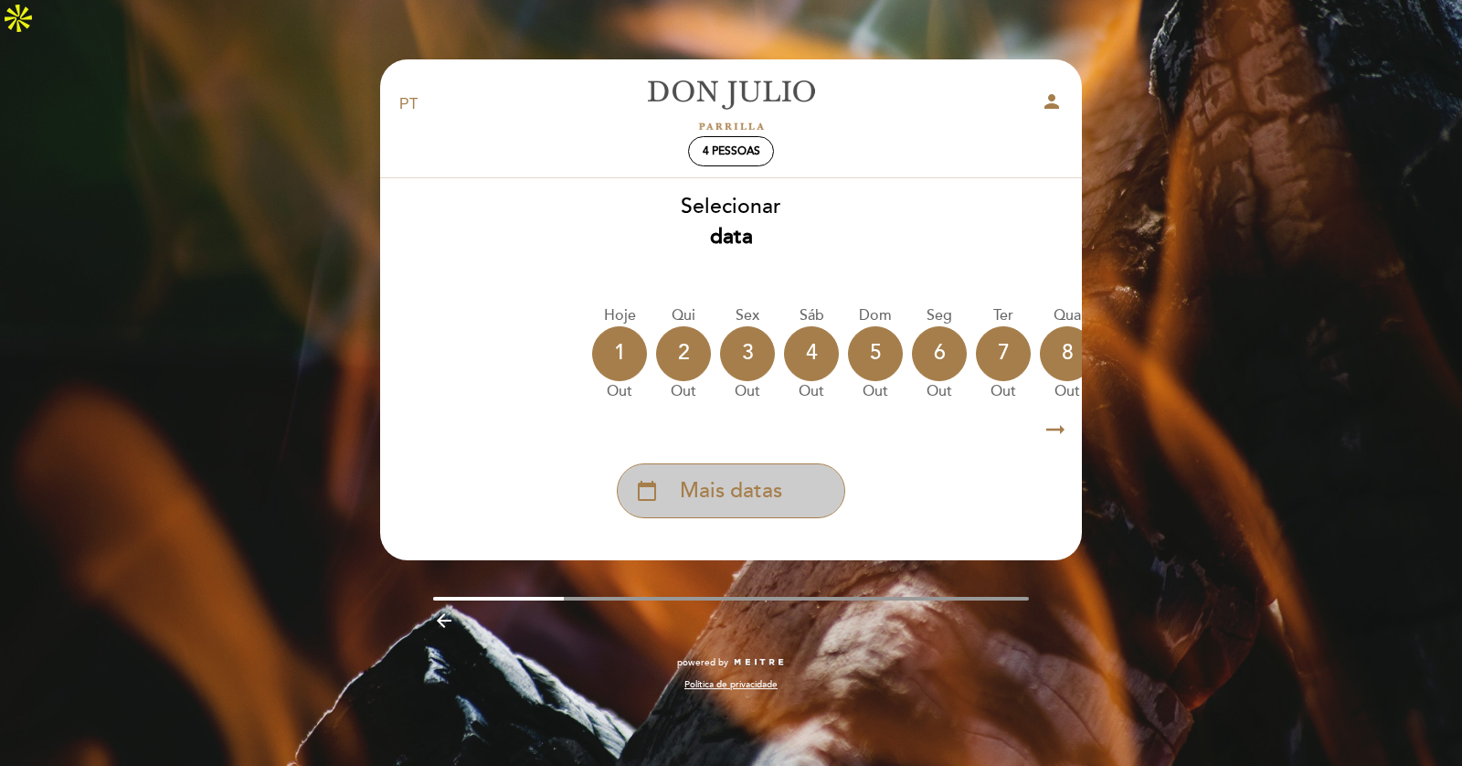
drag, startPoint x: 789, startPoint y: 449, endPoint x: 807, endPoint y: 453, distance: 18.0
click at [789, 463] on div "calendar_today Mais datas" at bounding box center [731, 490] width 228 height 55
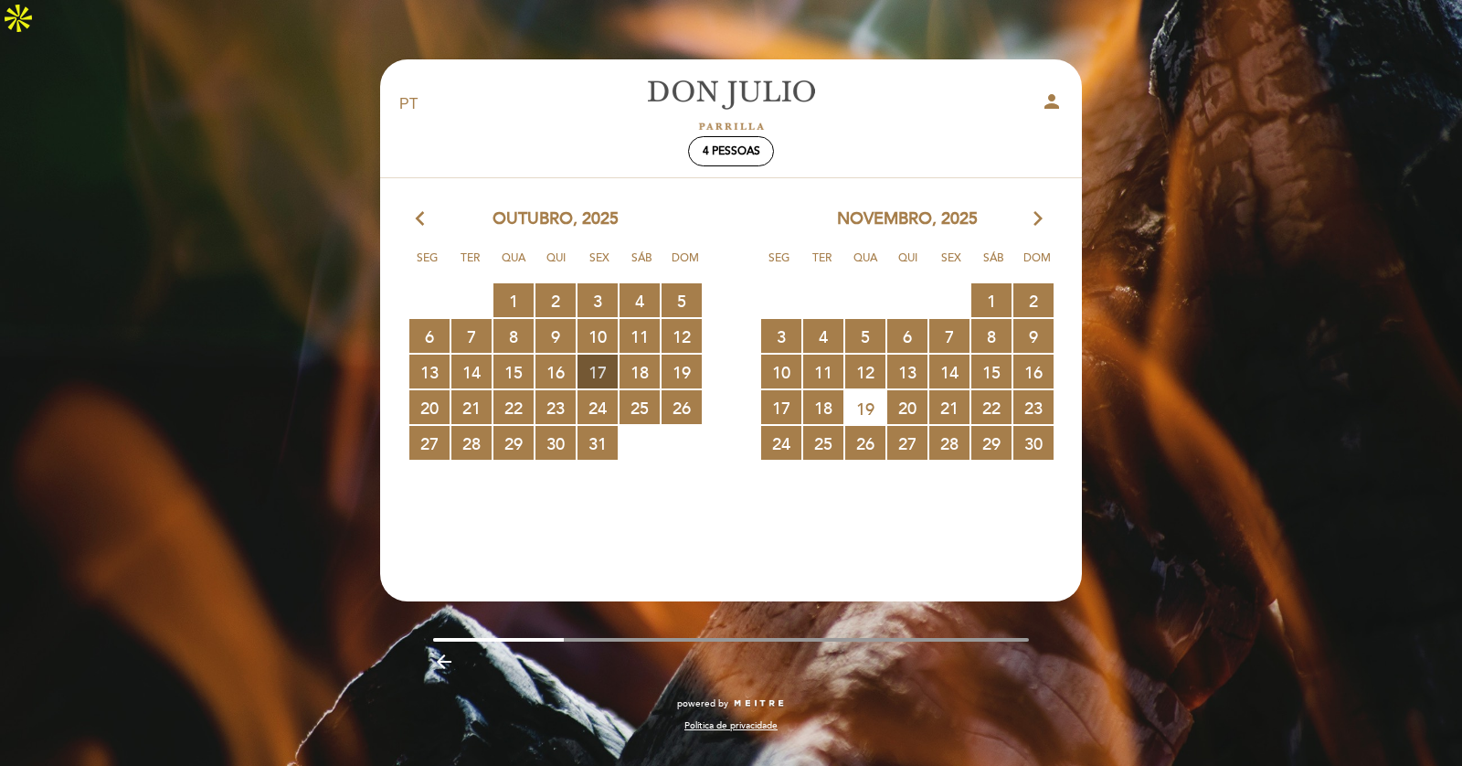
click at [601, 355] on span "17 RESERVAS DISPONÍVEIS" at bounding box center [597, 372] width 40 height 34
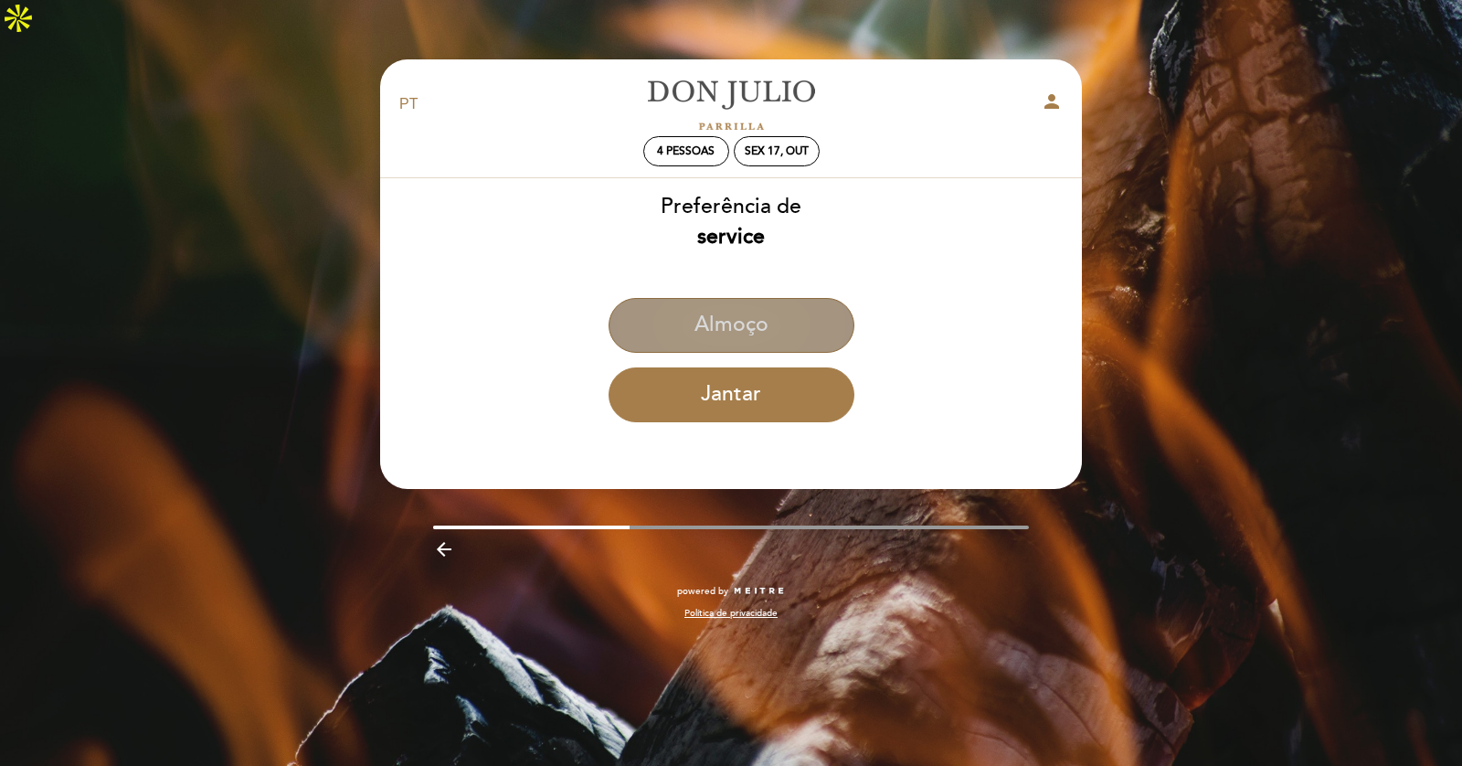
click at [723, 298] on button "Almoço" at bounding box center [732, 325] width 246 height 55
